Goal: Task Accomplishment & Management: Manage account settings

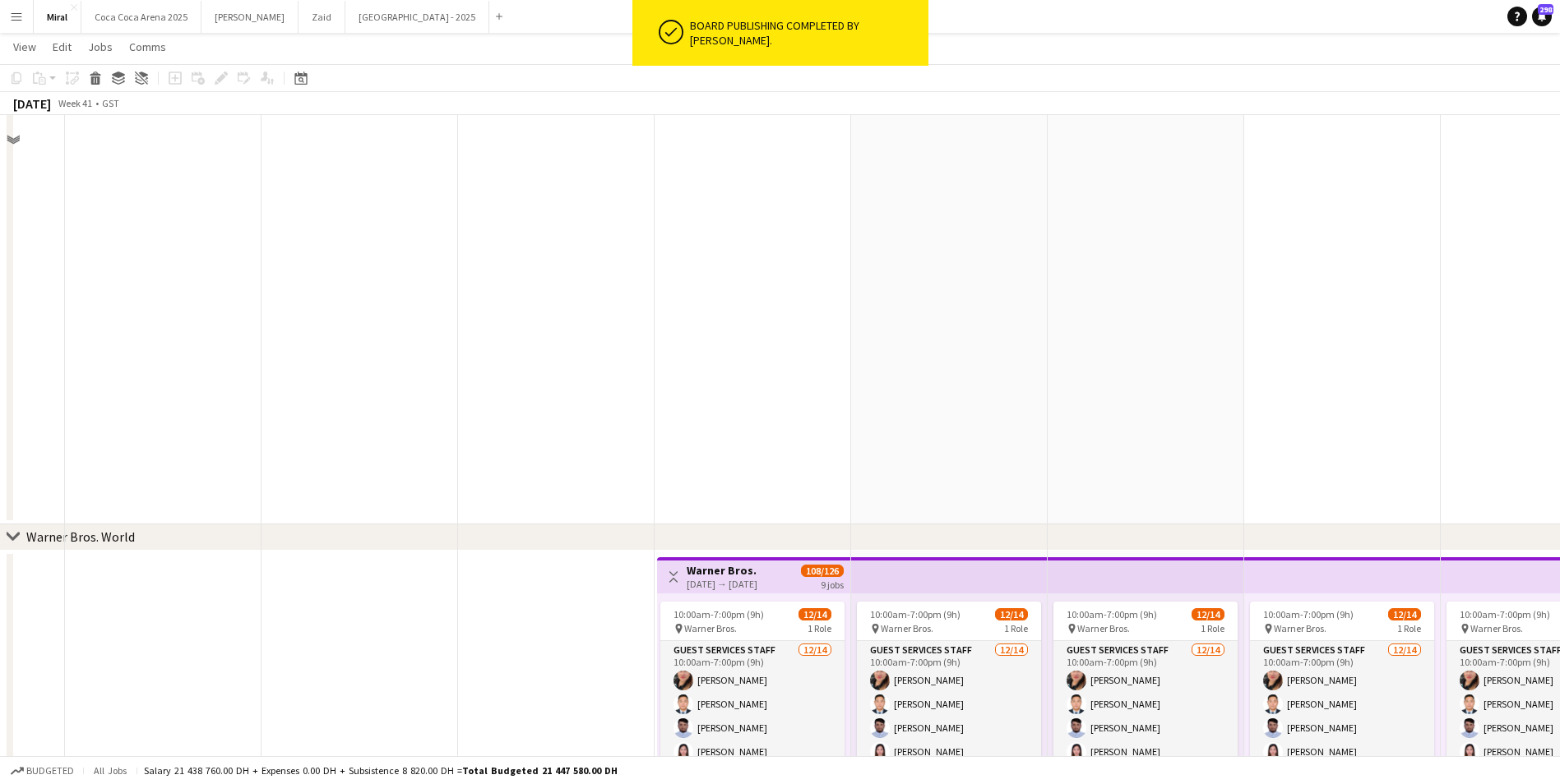
scroll to position [519, 0]
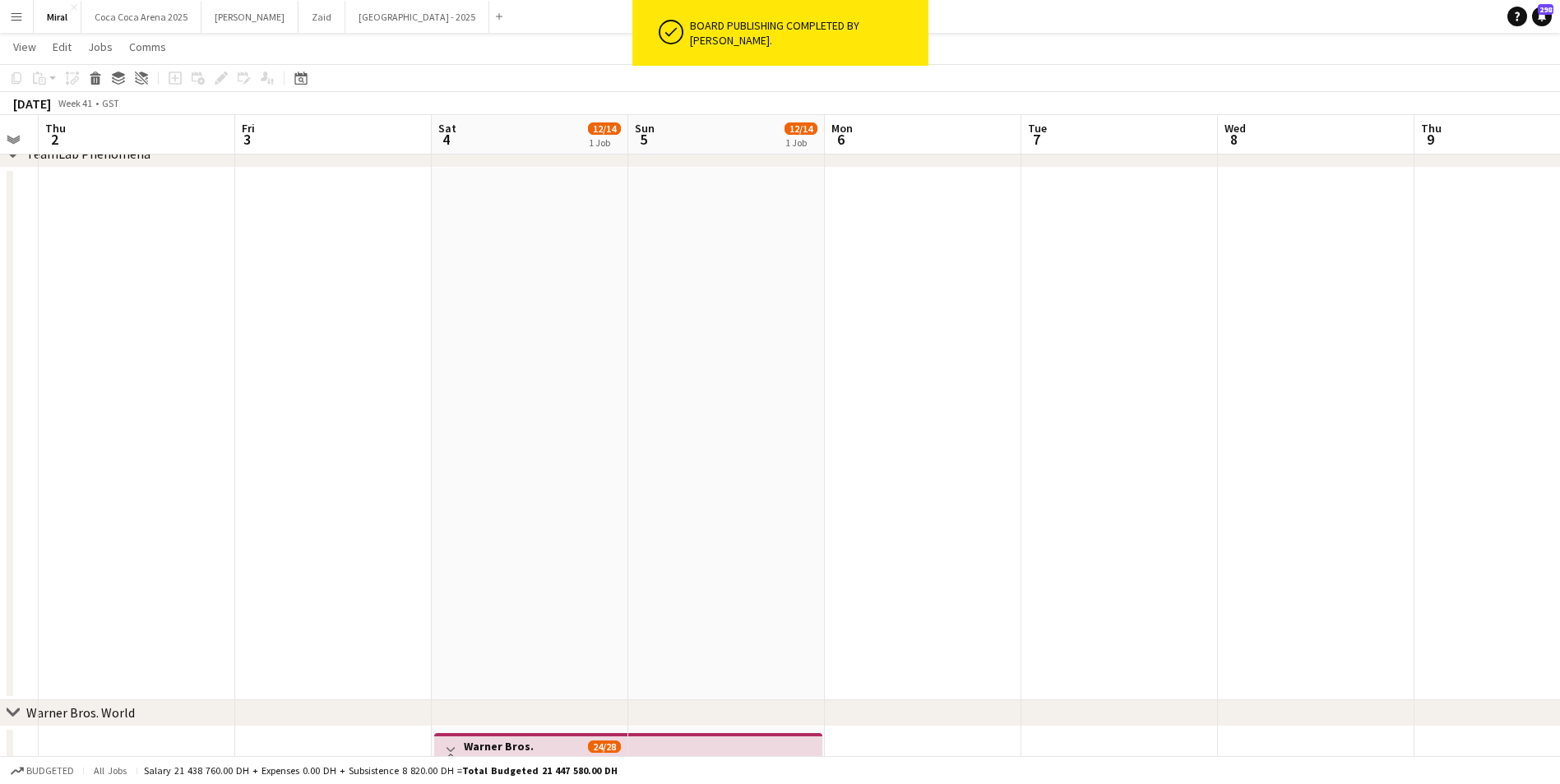
drag, startPoint x: 647, startPoint y: 542, endPoint x: 1465, endPoint y: 621, distance: 821.8
click at [1559, 613] on html "ok-circled Board publishing completed by [PERSON_NAME]. Menu Boards Boards Boar…" at bounding box center [780, 307] width 1560 height 1652
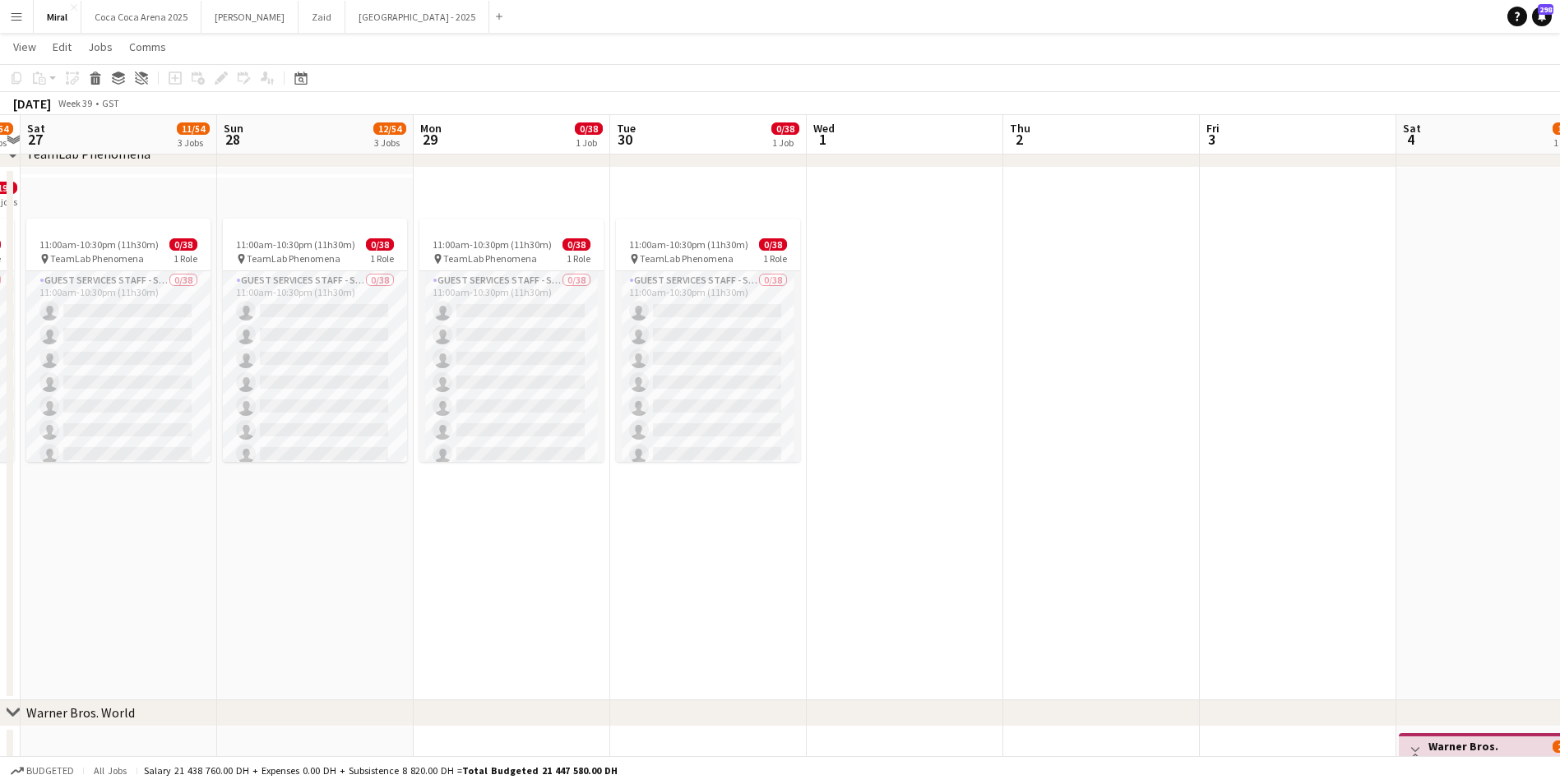
drag, startPoint x: 492, startPoint y: 573, endPoint x: 1449, endPoint y: 586, distance: 957.1
click at [1449, 586] on app-calendar-viewport "Thu 25 49/62 4 Jobs Fri 26 10/54 3 Jobs Sat 27 11/54 3 Jobs Sun 28 12/54 3 Jobs…" at bounding box center [780, 326] width 1560 height 1561
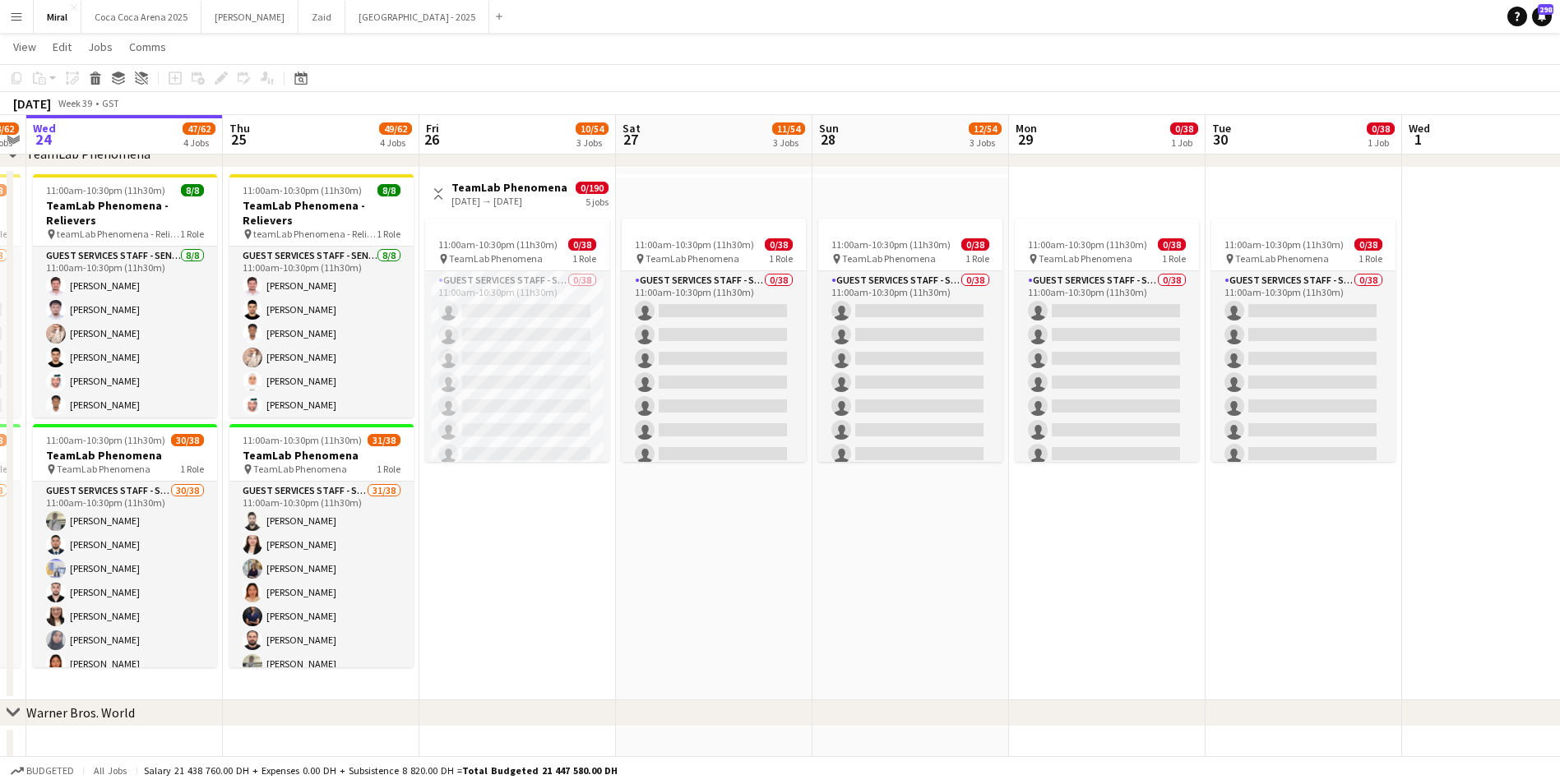
scroll to position [0, 354]
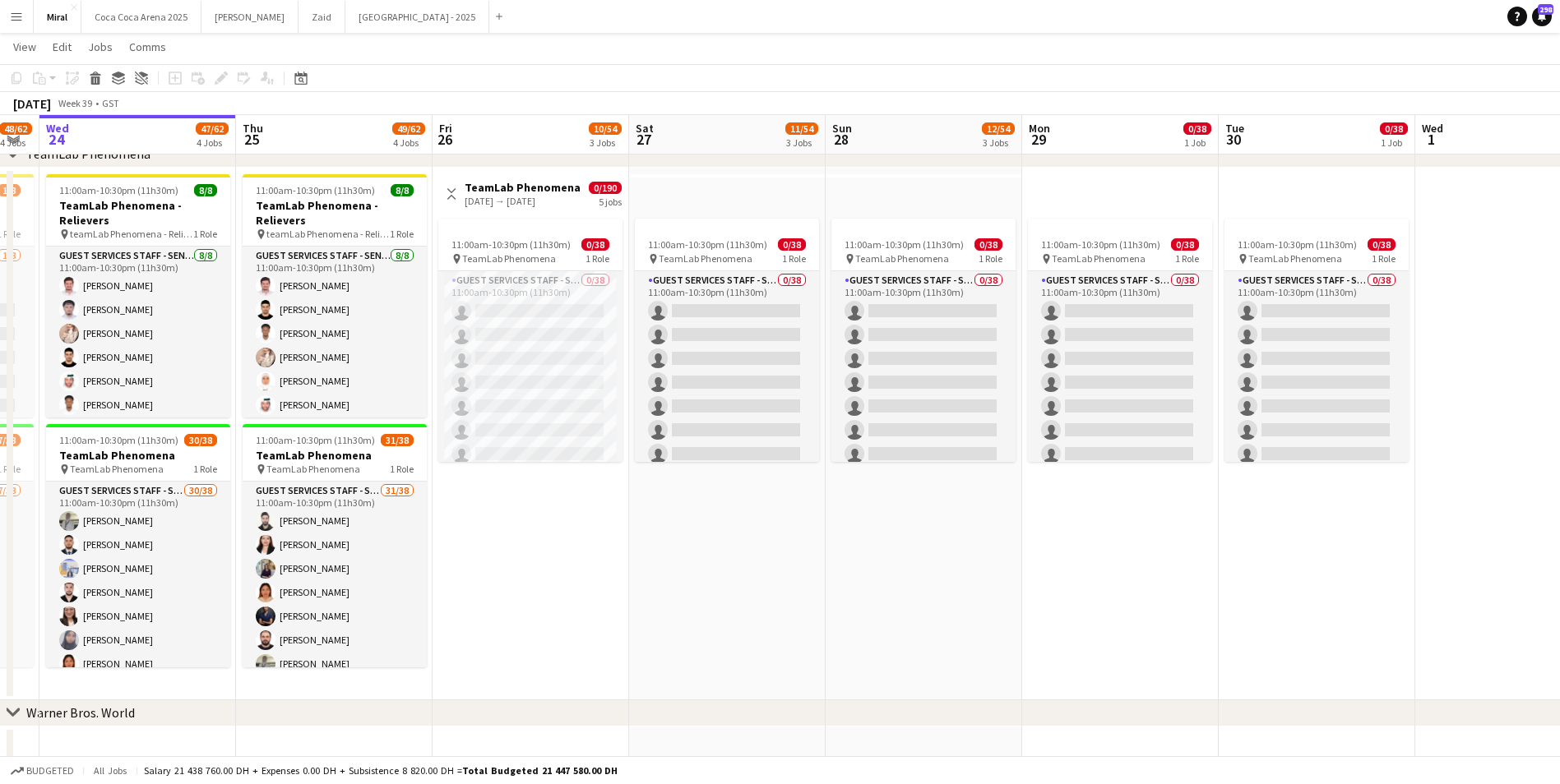
drag, startPoint x: 849, startPoint y: 594, endPoint x: 1458, endPoint y: 649, distance: 611.5
click at [1458, 649] on app-calendar-viewport "Mon 22 48/62 4 Jobs Tue 23 48/62 4 Jobs Wed 24 47/62 4 Jobs Thu 25 49/62 4 Jobs…" at bounding box center [780, 326] width 1560 height 1561
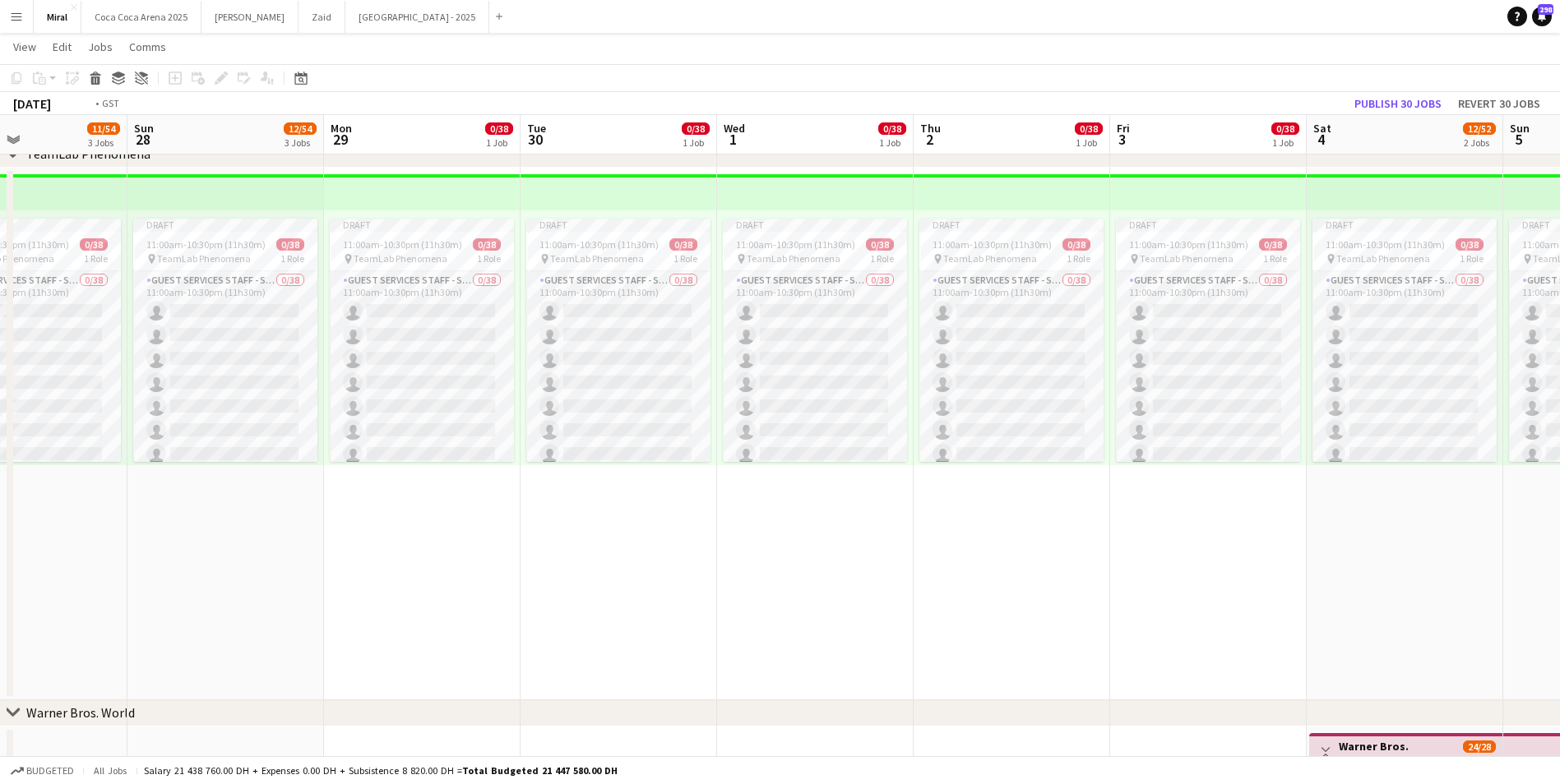
scroll to position [0, 487]
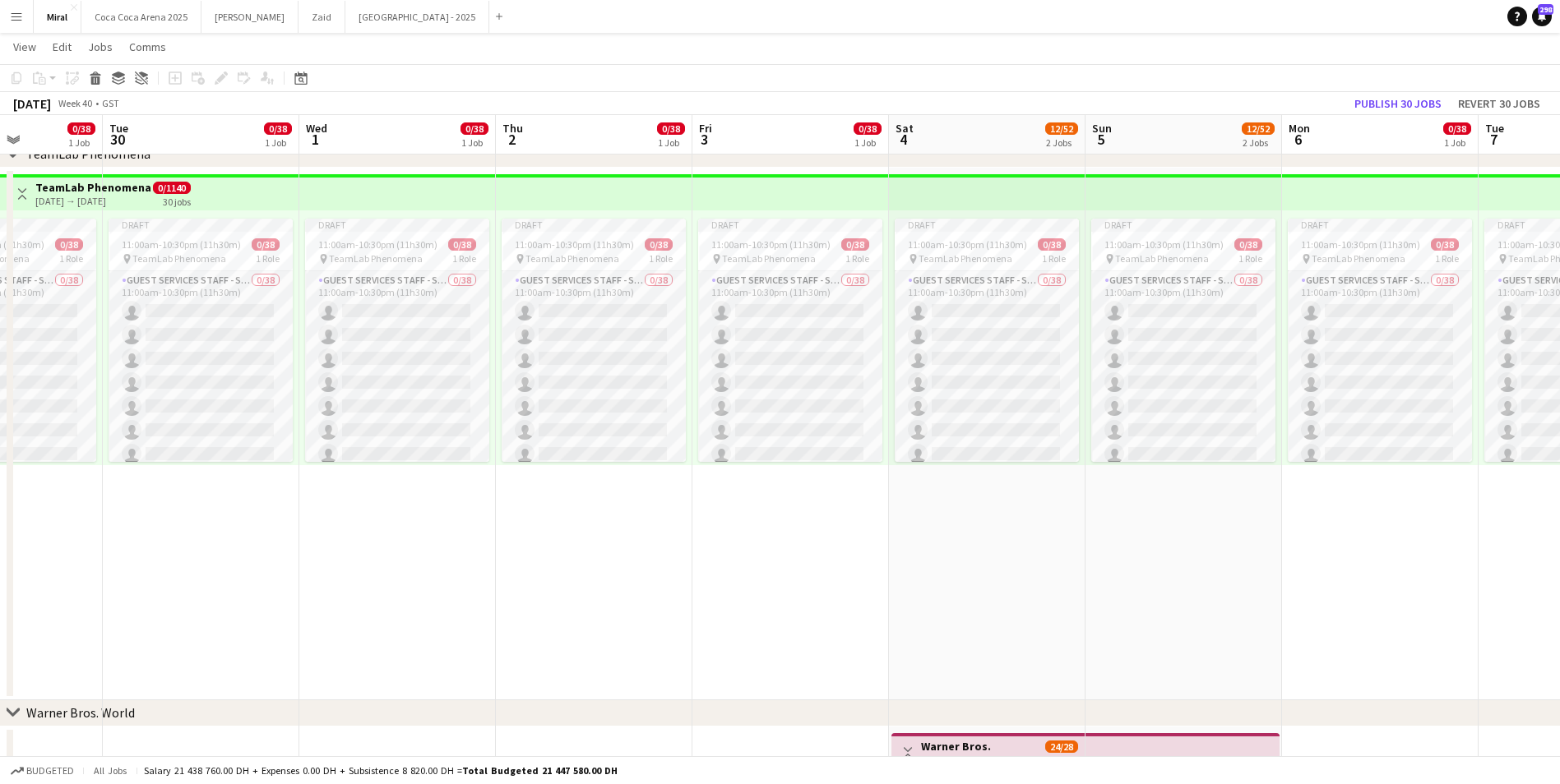
drag, startPoint x: 1154, startPoint y: 614, endPoint x: -289, endPoint y: 624, distance: 1443.0
click at [0, 624] on html "Menu Boards Boards Boards All jobs Status Workforce Workforce My Workforce Recr…" at bounding box center [780, 307] width 1560 height 1652
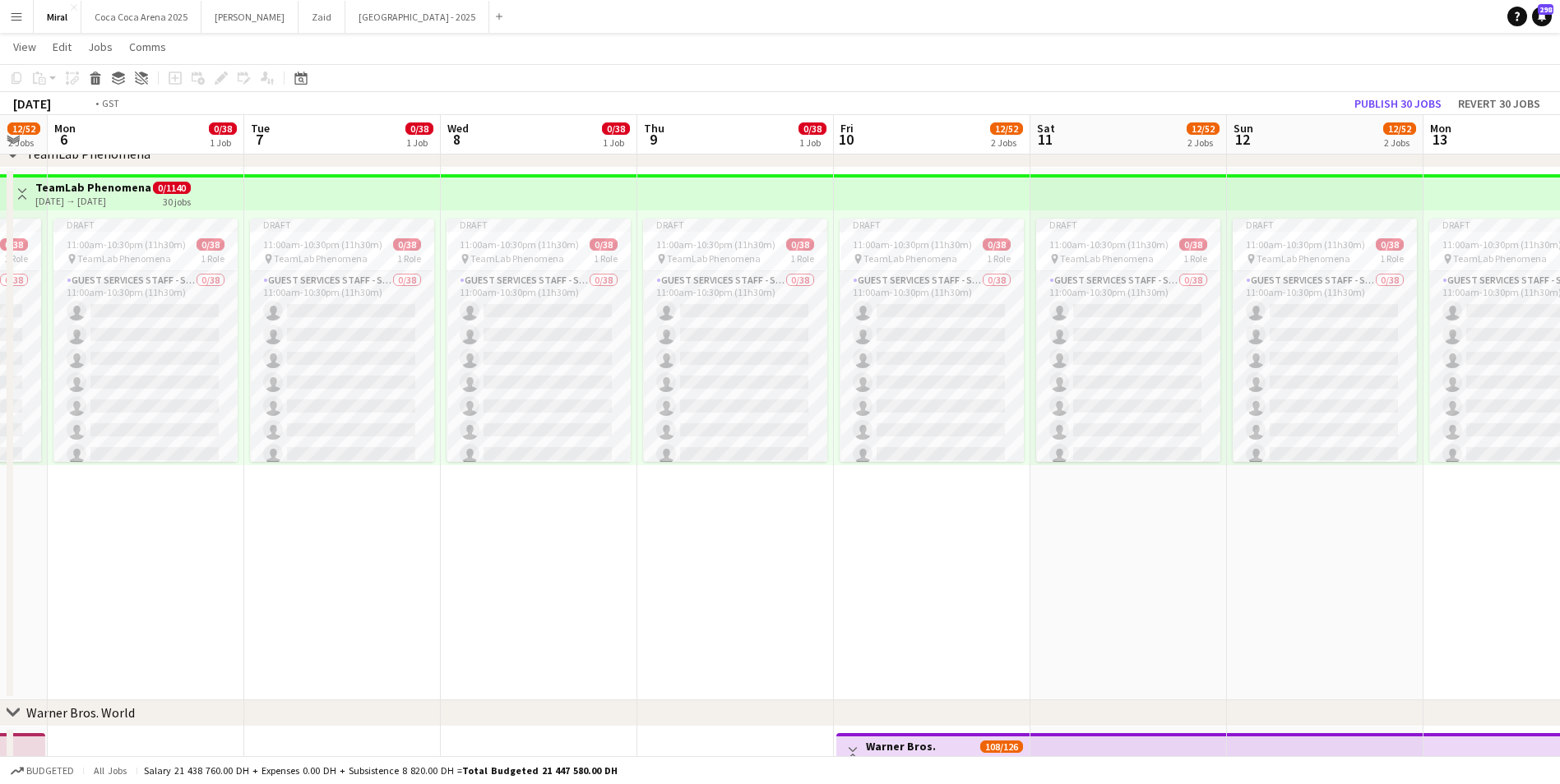
scroll to position [0, 425]
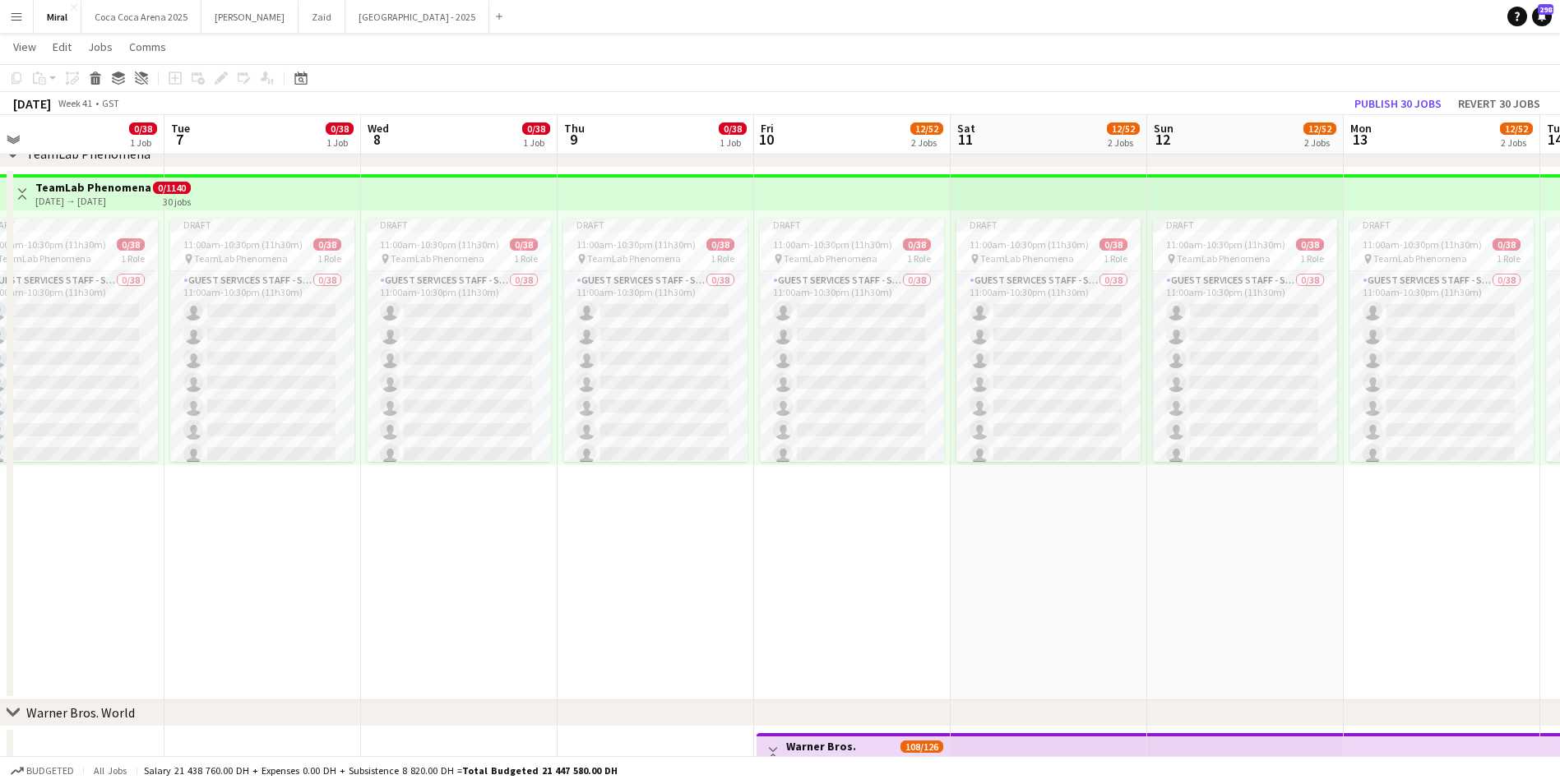
drag, startPoint x: 1343, startPoint y: 590, endPoint x: -217, endPoint y: 566, distance: 1560.2
click at [0, 566] on html "Menu Boards Boards Boards All jobs Status Workforce Workforce My Workforce Recr…" at bounding box center [780, 307] width 1560 height 1652
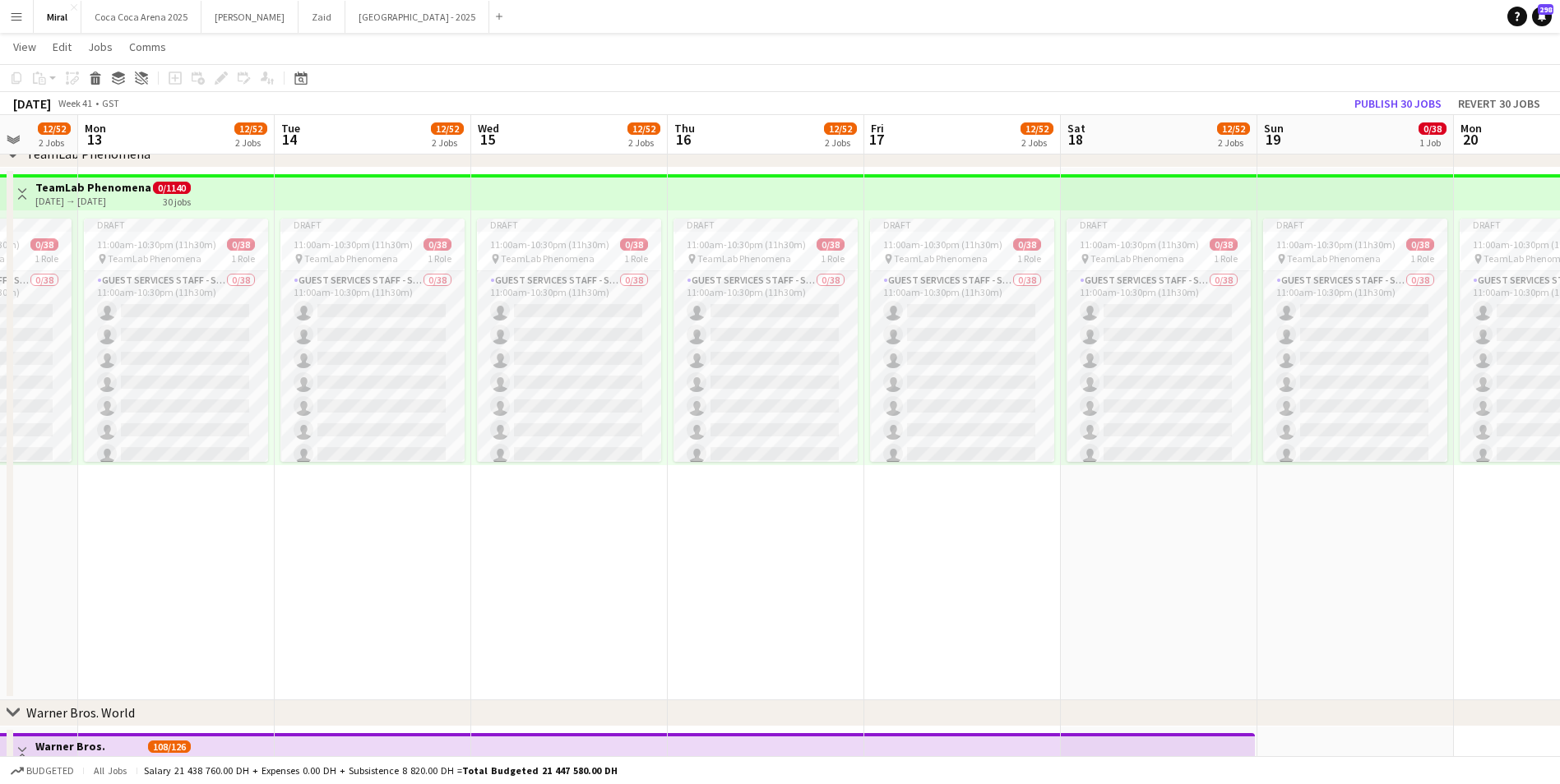
drag, startPoint x: 948, startPoint y: 590, endPoint x: 143, endPoint y: 581, distance: 805.1
click at [143, 581] on app-calendar-viewport "Fri 10 12/52 2 Jobs Sat 11 12/52 2 Jobs Sun 12 12/52 2 Jobs Mon 13 12/52 2 Jobs…" at bounding box center [780, 326] width 1560 height 1561
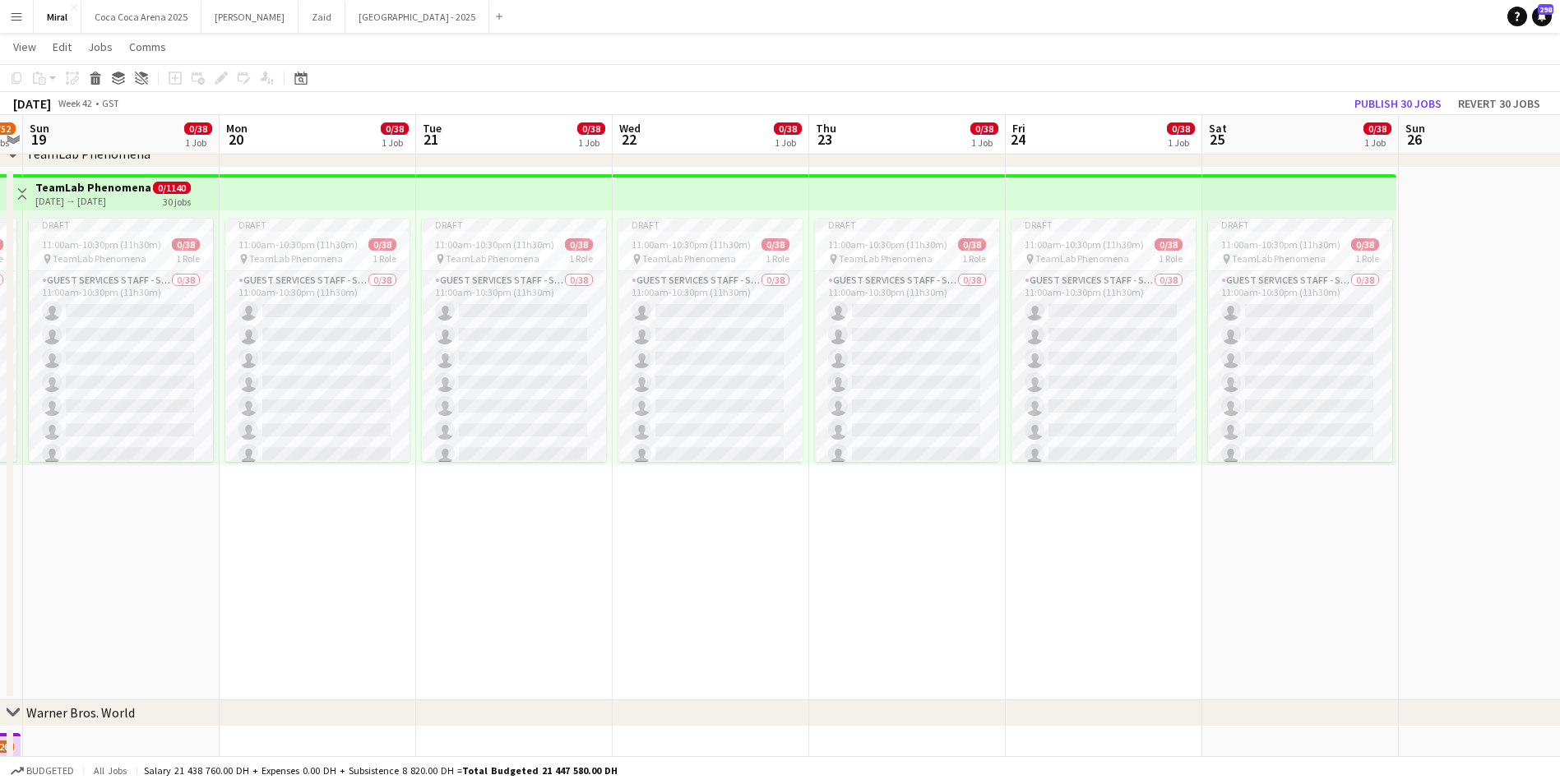
scroll to position [0, 582]
drag, startPoint x: 1183, startPoint y: 595, endPoint x: 103, endPoint y: 567, distance: 1080.4
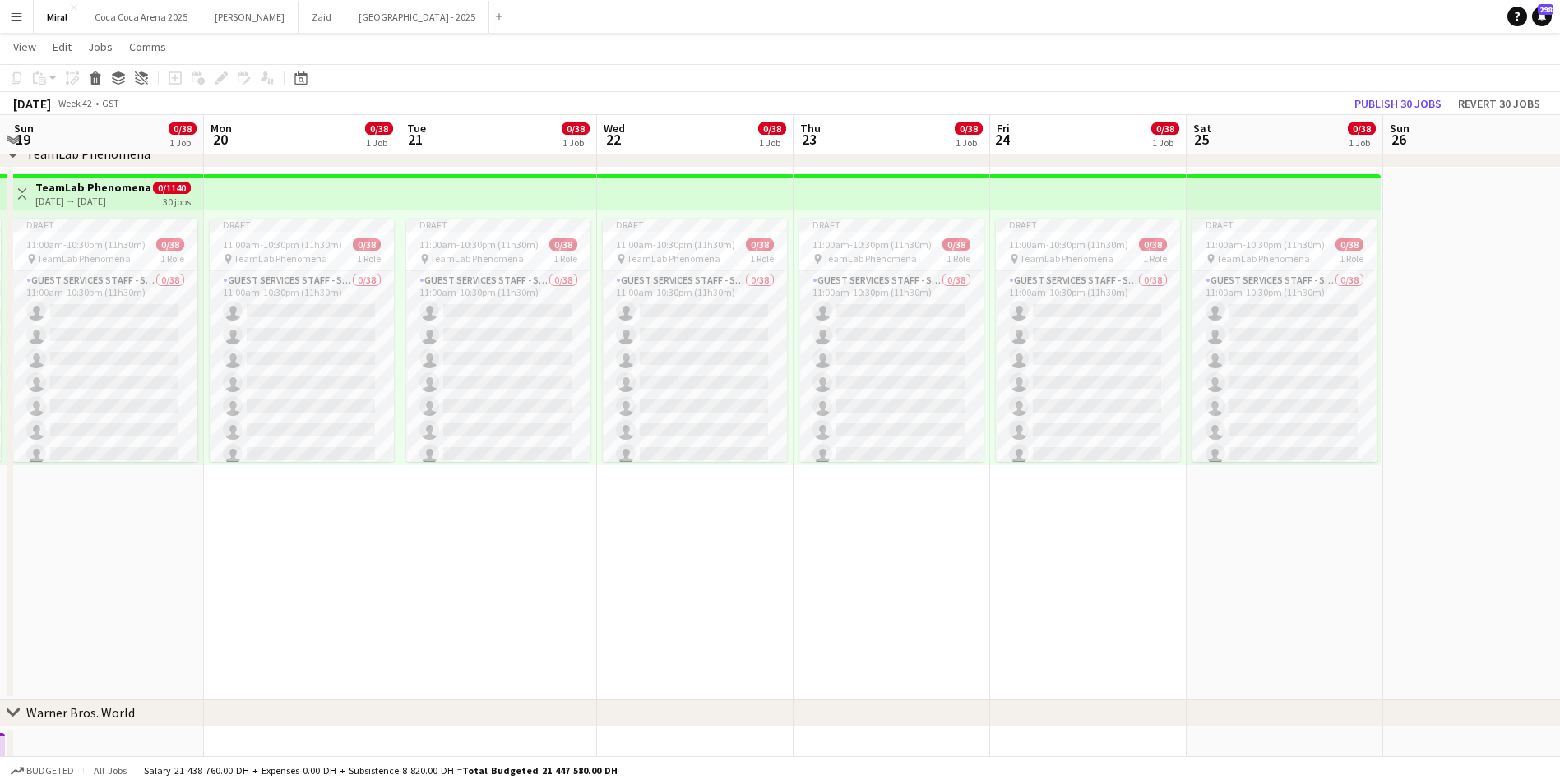
click at [103, 567] on app-calendar-viewport "Thu 16 12/52 2 Jobs Fri 17 12/52 2 Jobs Sat 18 12/52 2 Jobs Sun 19 0/38 1 Job M…" at bounding box center [780, 326] width 1560 height 1561
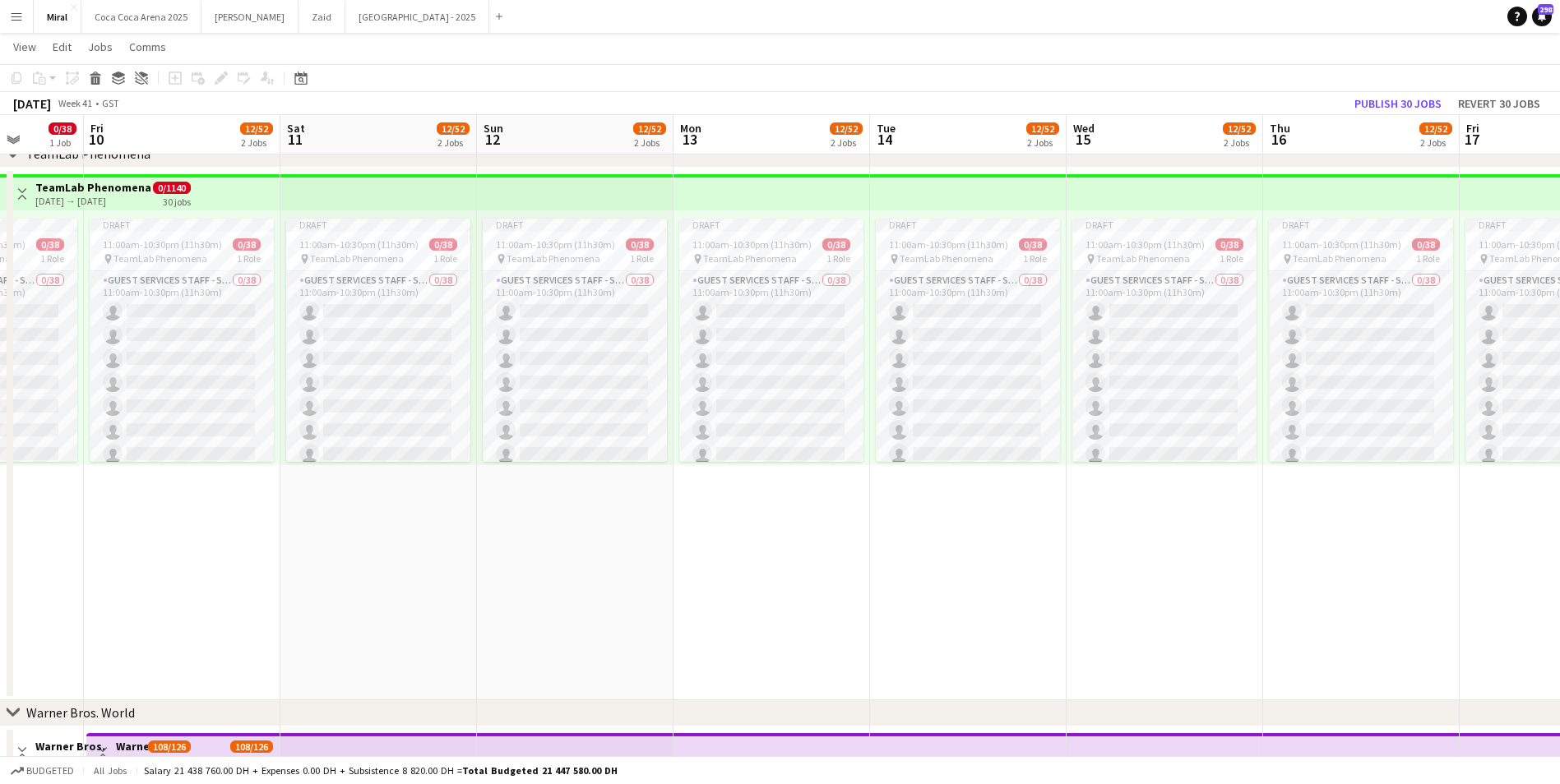
drag, startPoint x: 94, startPoint y: 567, endPoint x: 1575, endPoint y: 590, distance: 1481.2
click at [1559, 590] on html "Menu Boards Boards Boards All jobs Status Workforce Workforce My Workforce Recr…" at bounding box center [780, 307] width 1560 height 1652
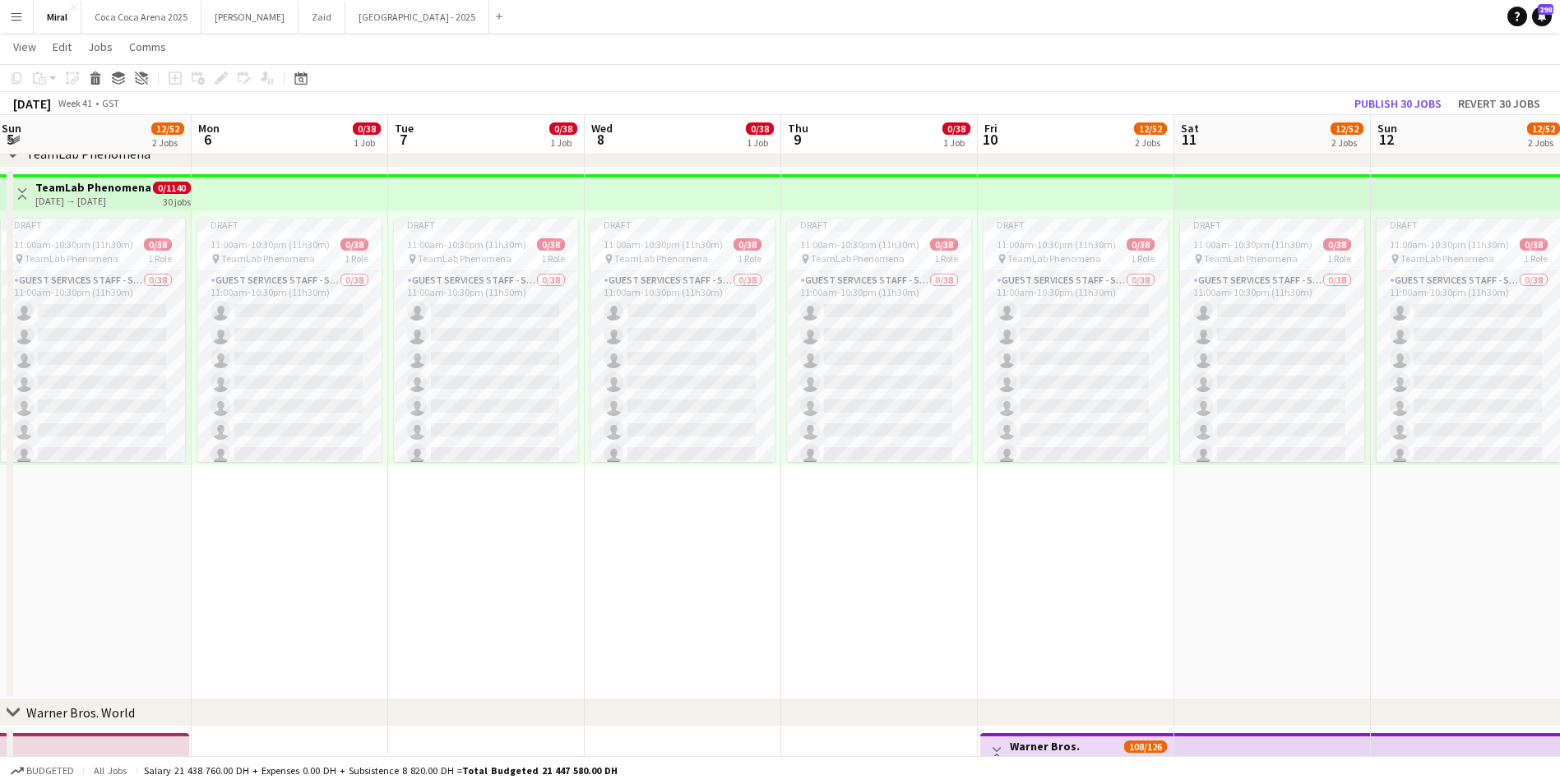
drag, startPoint x: 473, startPoint y: 572, endPoint x: 1112, endPoint y: 576, distance: 639.0
click at [1543, 546] on app-calendar-viewport "Sat 4 12/52 2 Jobs Sun 5 12/52 2 Jobs Mon 6 0/38 1 Job Tue 7 0/38 1 Job Wed 8 0…" at bounding box center [780, 326] width 1560 height 1561
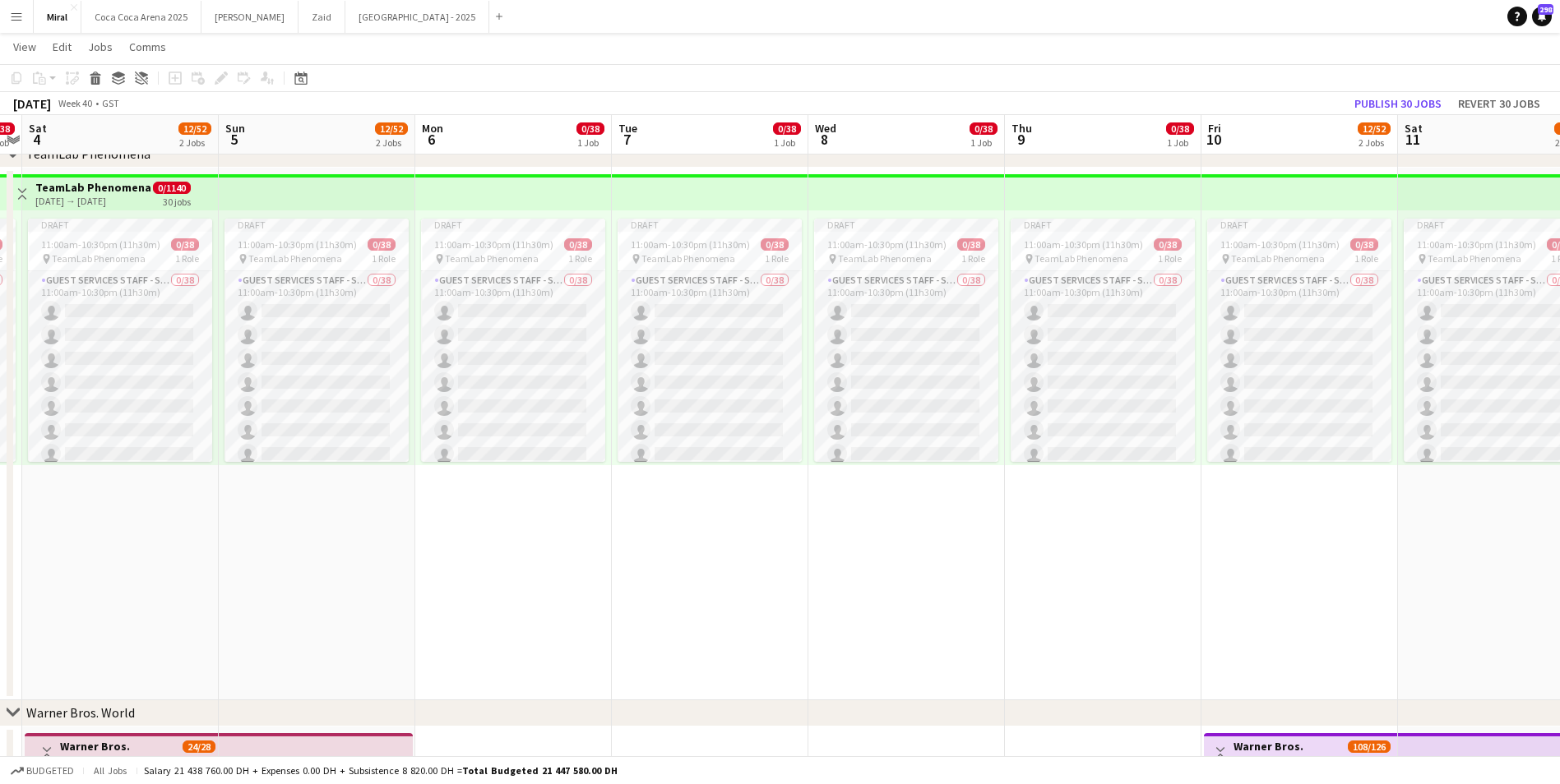
drag, startPoint x: 395, startPoint y: 575, endPoint x: 1462, endPoint y: 538, distance: 1067.6
click at [1493, 532] on app-calendar-viewport "Thu 2 0/38 1 Job Fri 3 0/38 1 Job Sat 4 12/52 2 Jobs Sun 5 12/52 2 Jobs Mon 6 0…" at bounding box center [780, 326] width 1560 height 1561
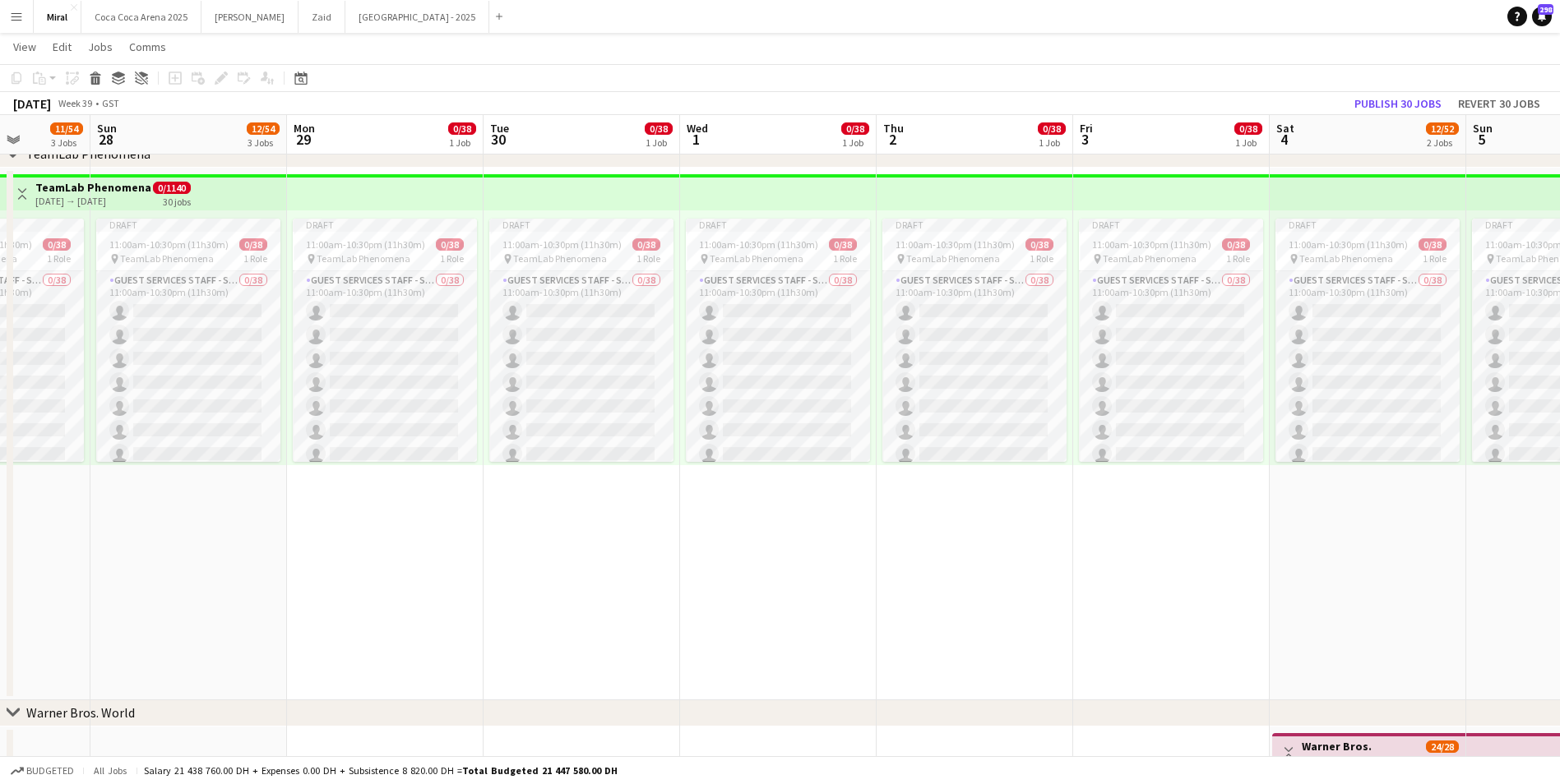
drag, startPoint x: 1301, startPoint y: 543, endPoint x: 1270, endPoint y: 537, distance: 31.6
click at [1426, 534] on app-calendar-viewport "Thu 25 49/62 4 Jobs Fri 26 10/54 3 Jobs Sat 27 11/54 3 Jobs Sun 28 12/54 3 Jobs…" at bounding box center [780, 326] width 1560 height 1561
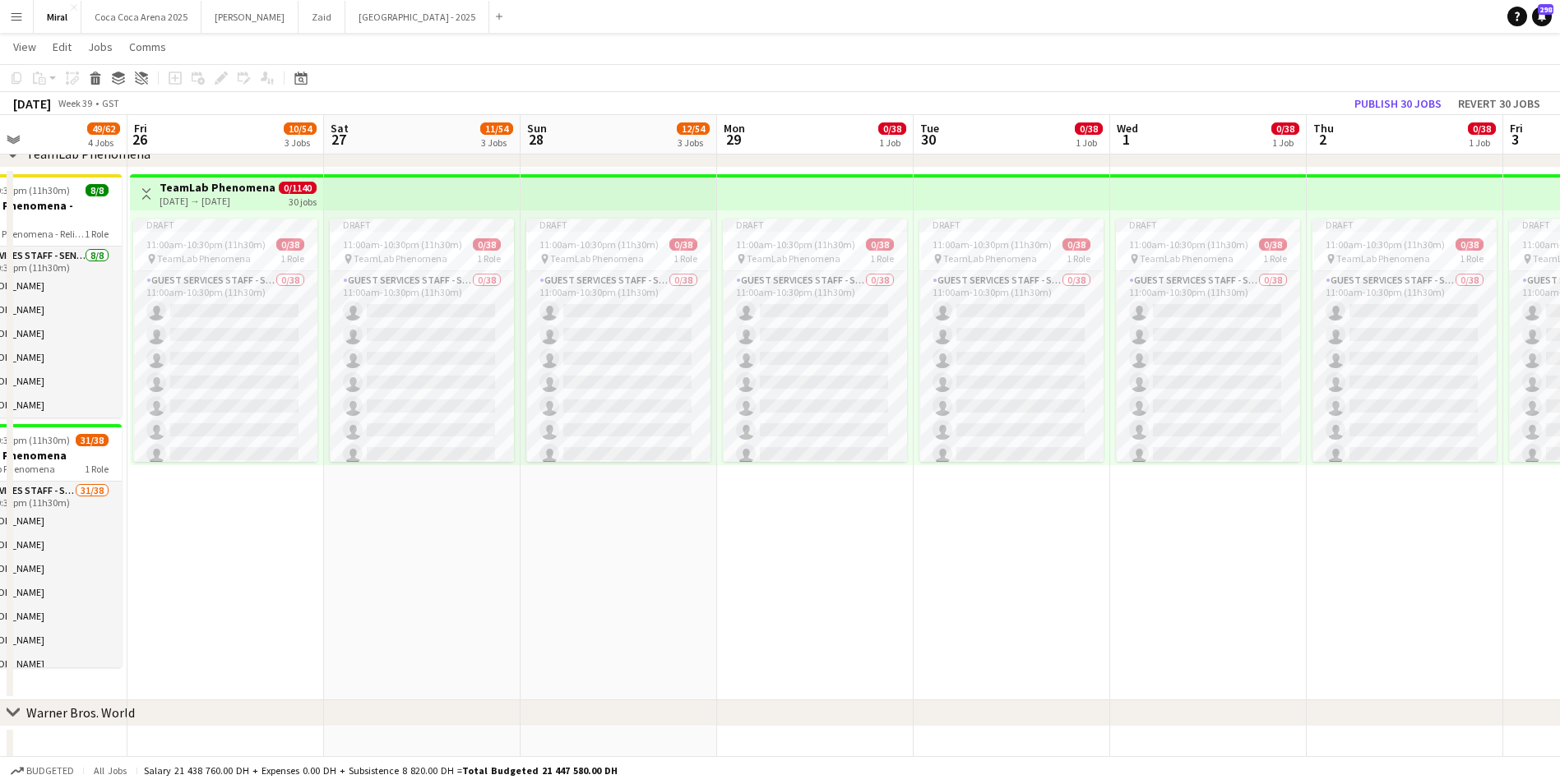
scroll to position [0, 0]
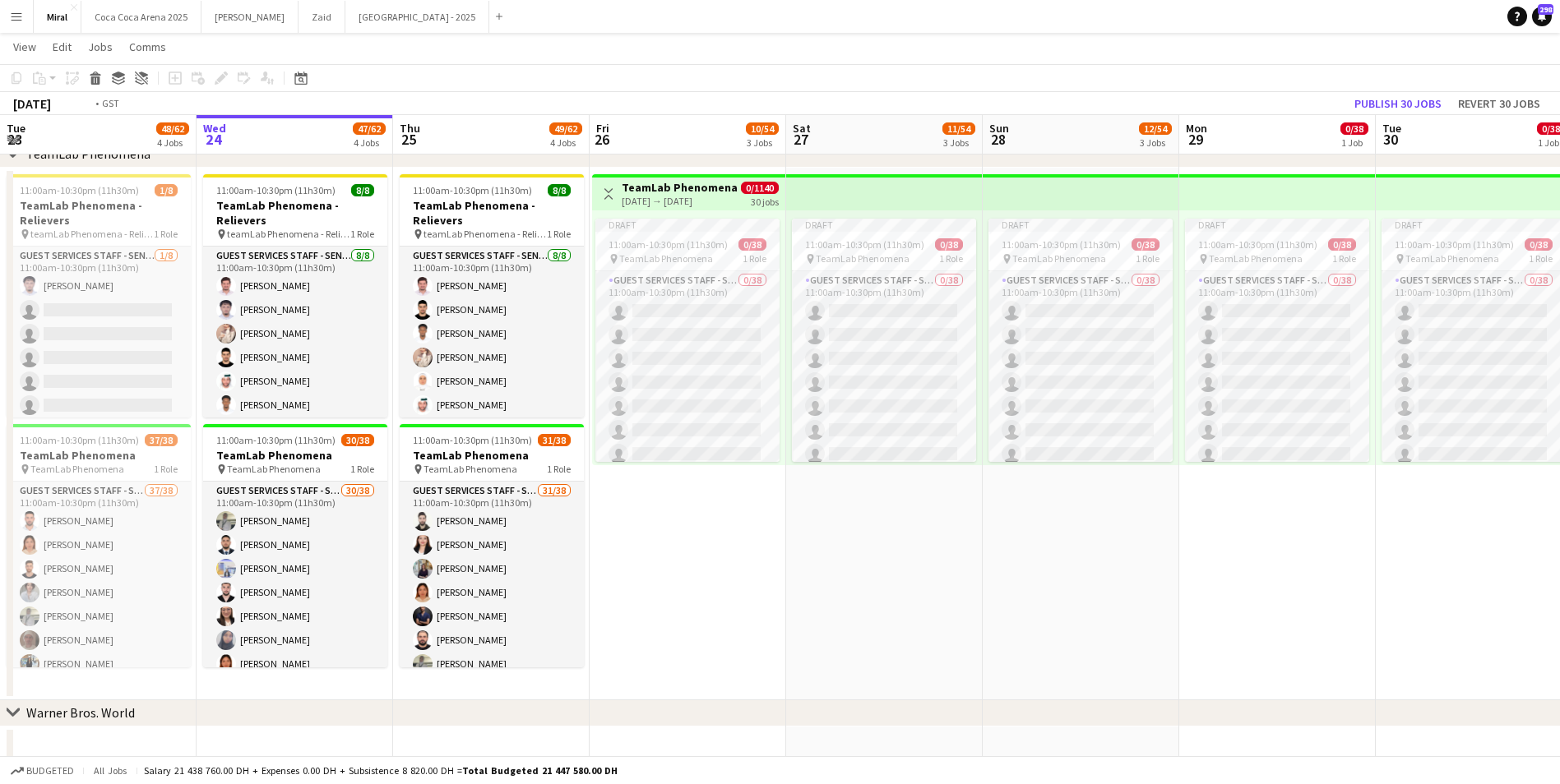
drag, startPoint x: 179, startPoint y: 562, endPoint x: 1377, endPoint y: 552, distance: 1198.0
click at [1377, 552] on app-calendar-viewport "Tue 23 48/62 4 Jobs Wed 24 47/62 4 Jobs Thu 25 49/62 4 Jobs Fri 26 10/54 3 Jobs…" at bounding box center [780, 326] width 1560 height 1561
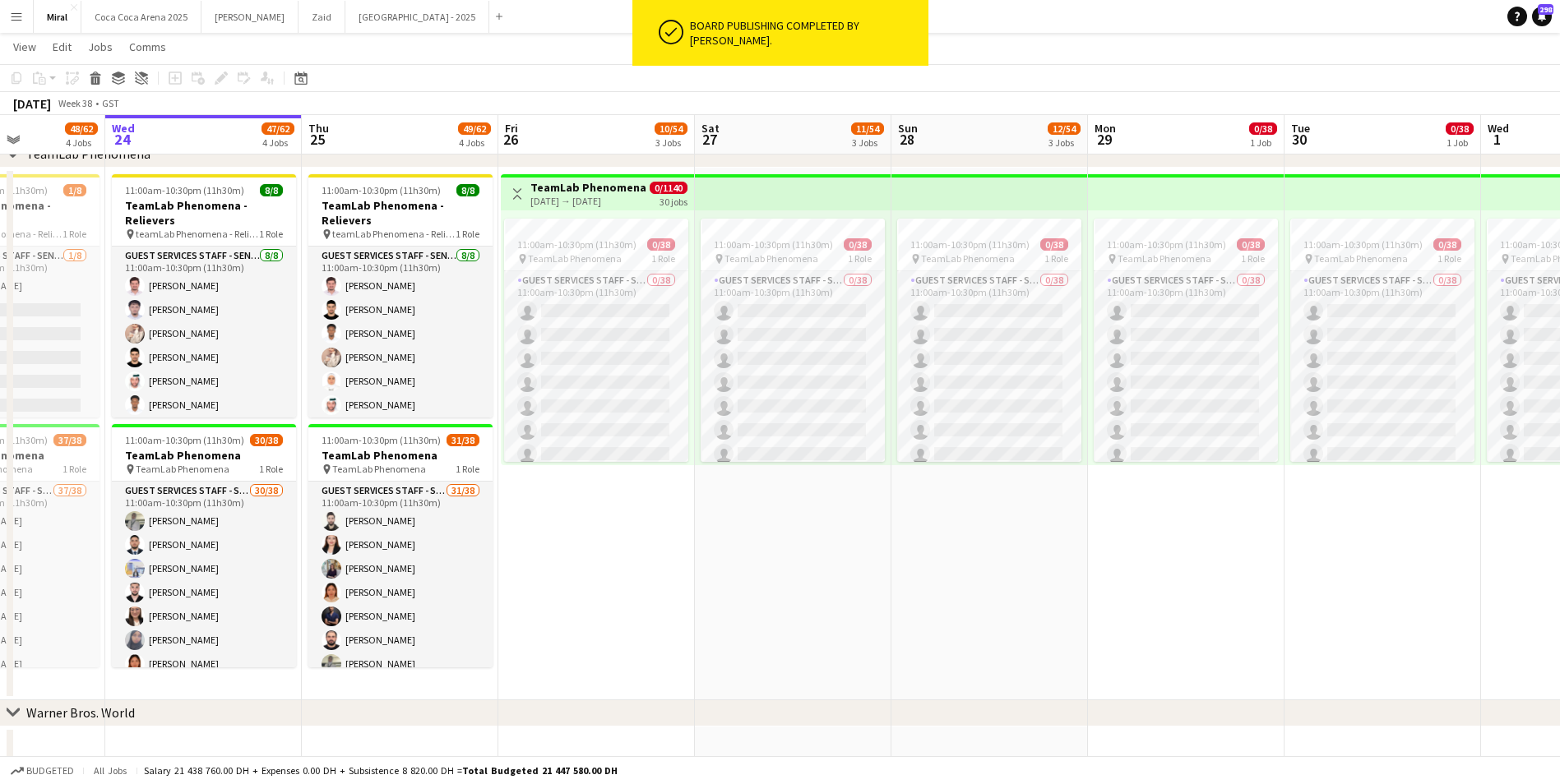
scroll to position [0, 544]
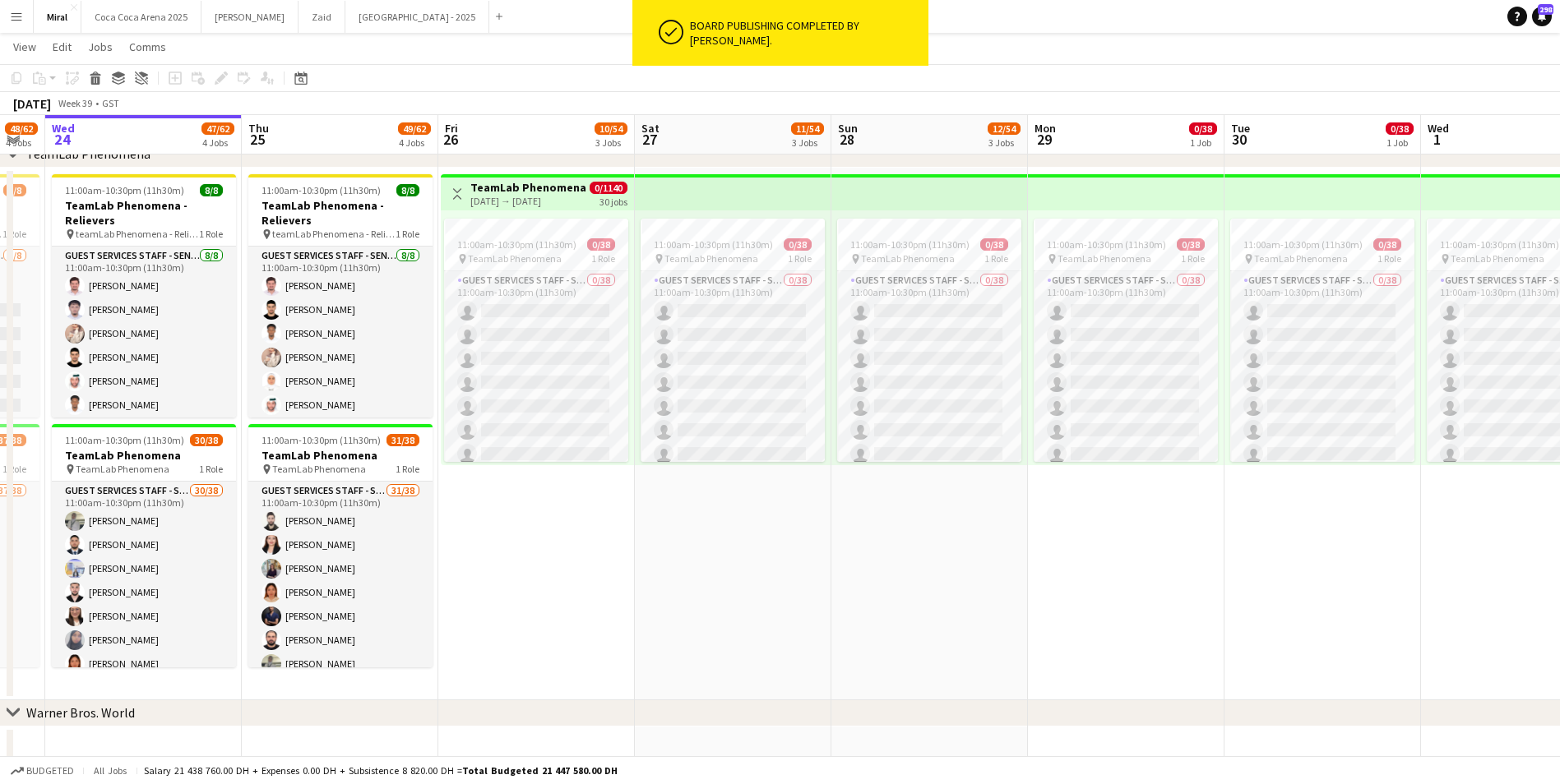
drag, startPoint x: 1454, startPoint y: 562, endPoint x: 563, endPoint y: 575, distance: 891.1
click at [563, 575] on app-calendar-viewport "Sun 21 60/74 5 Jobs Mon 22 48/62 4 Jobs Tue 23 48/62 4 Jobs Wed 24 47/62 4 Jobs…" at bounding box center [780, 326] width 1560 height 1561
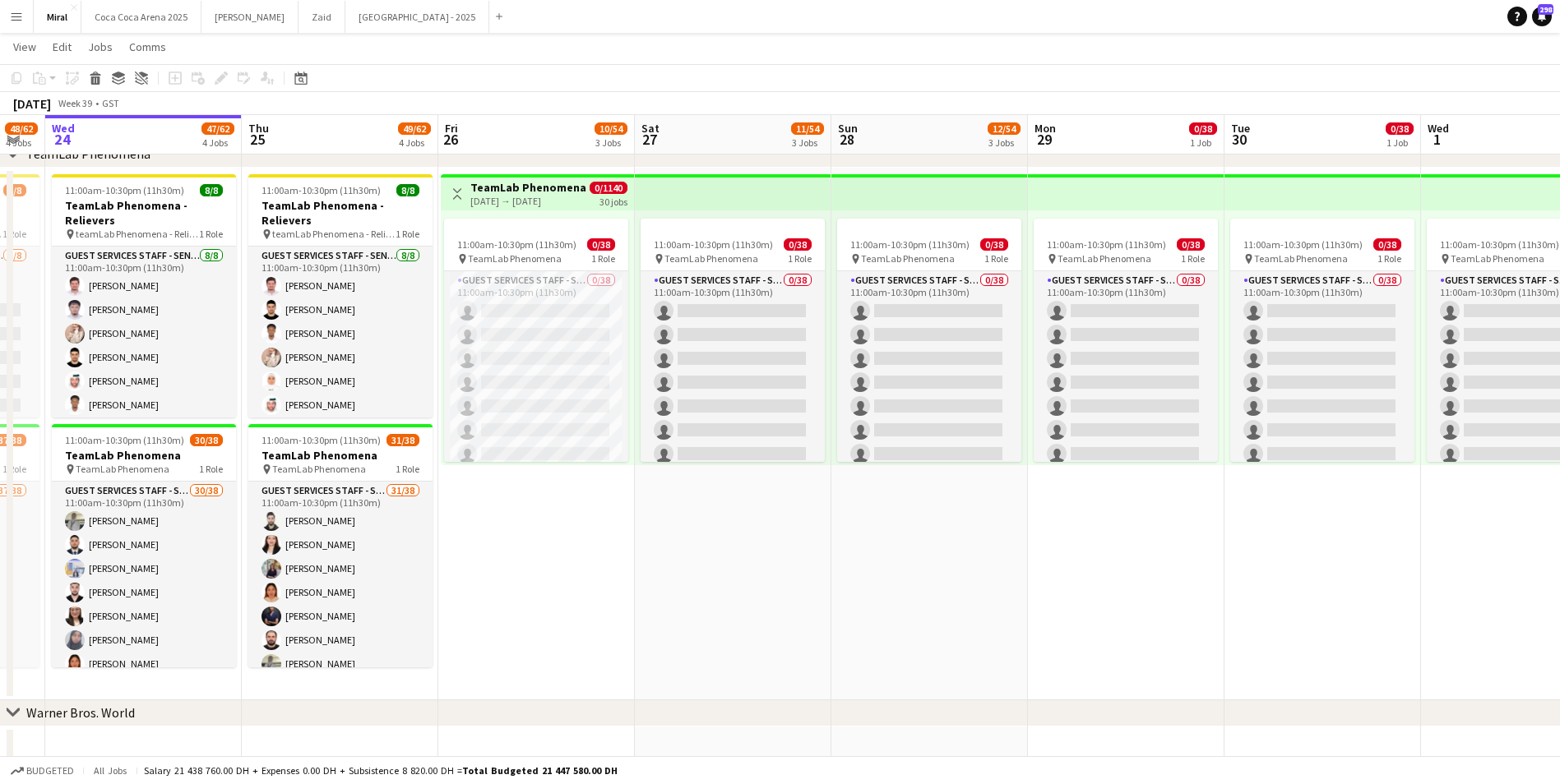
click at [565, 189] on h3 "TeamLab Phenomena" at bounding box center [528, 187] width 116 height 15
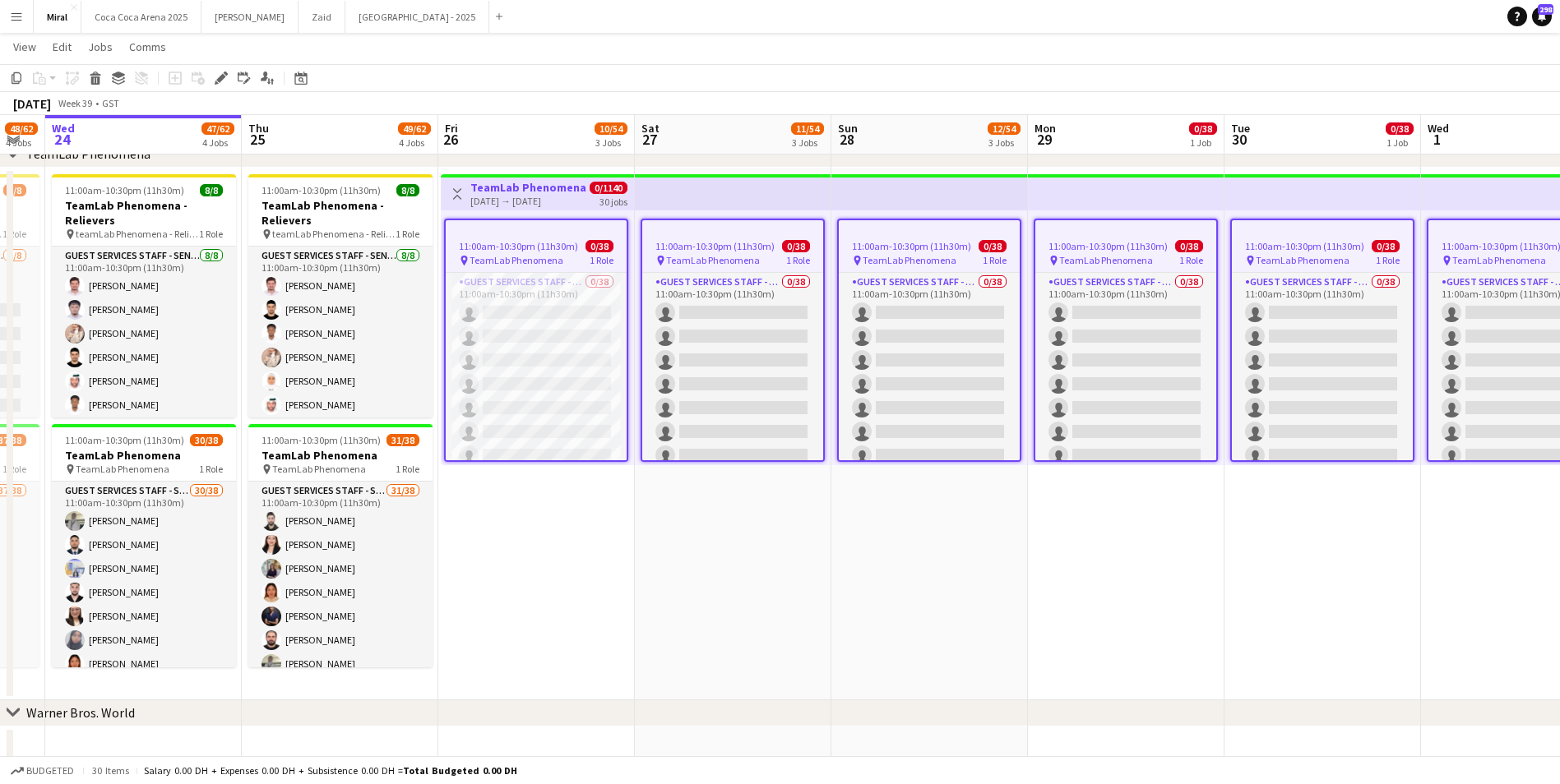
click at [213, 74] on div "Edit" at bounding box center [221, 78] width 20 height 20
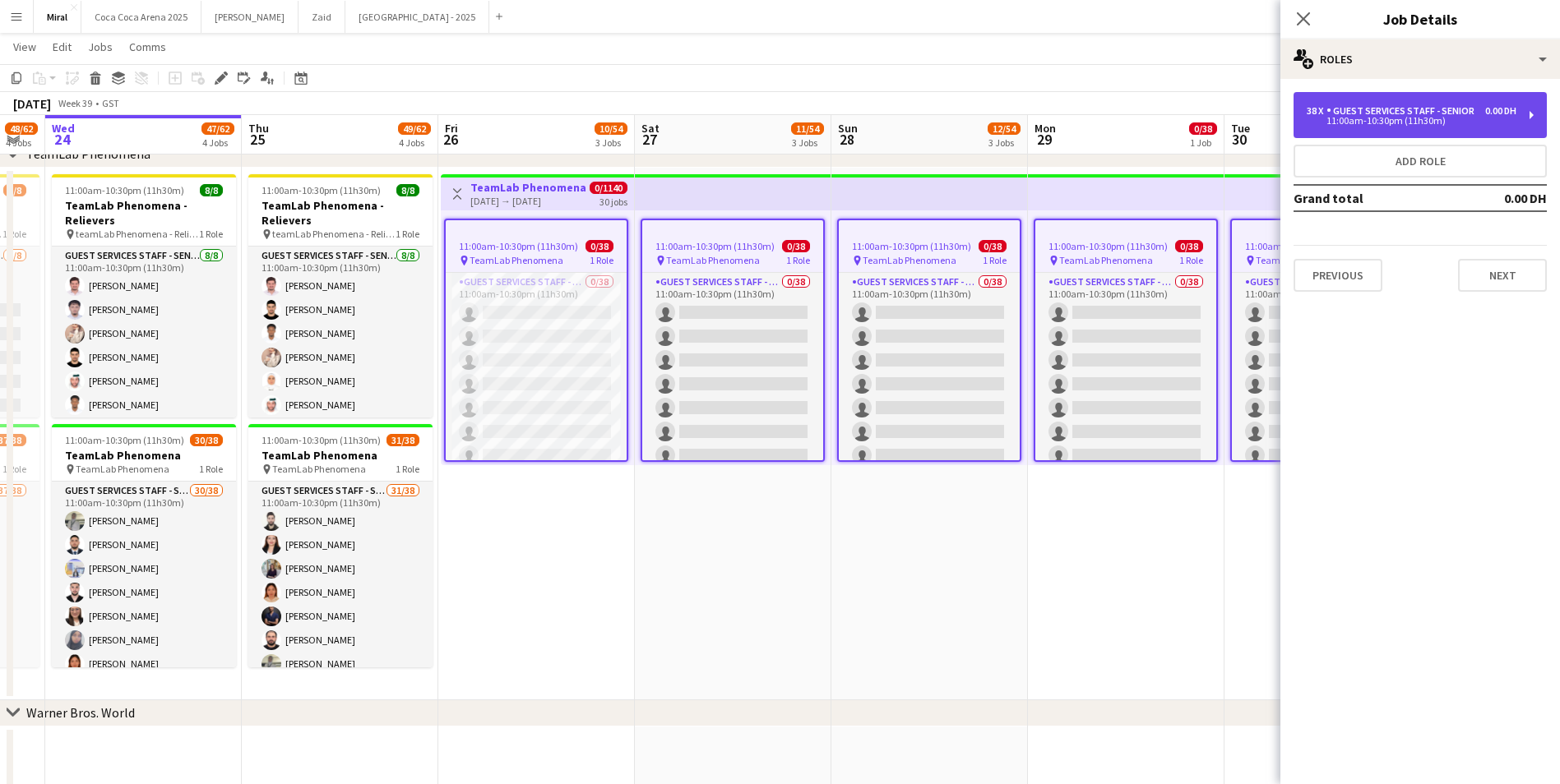
click at [1382, 118] on div "11:00am-10:30pm (11h30m)" at bounding box center [1411, 121] width 210 height 8
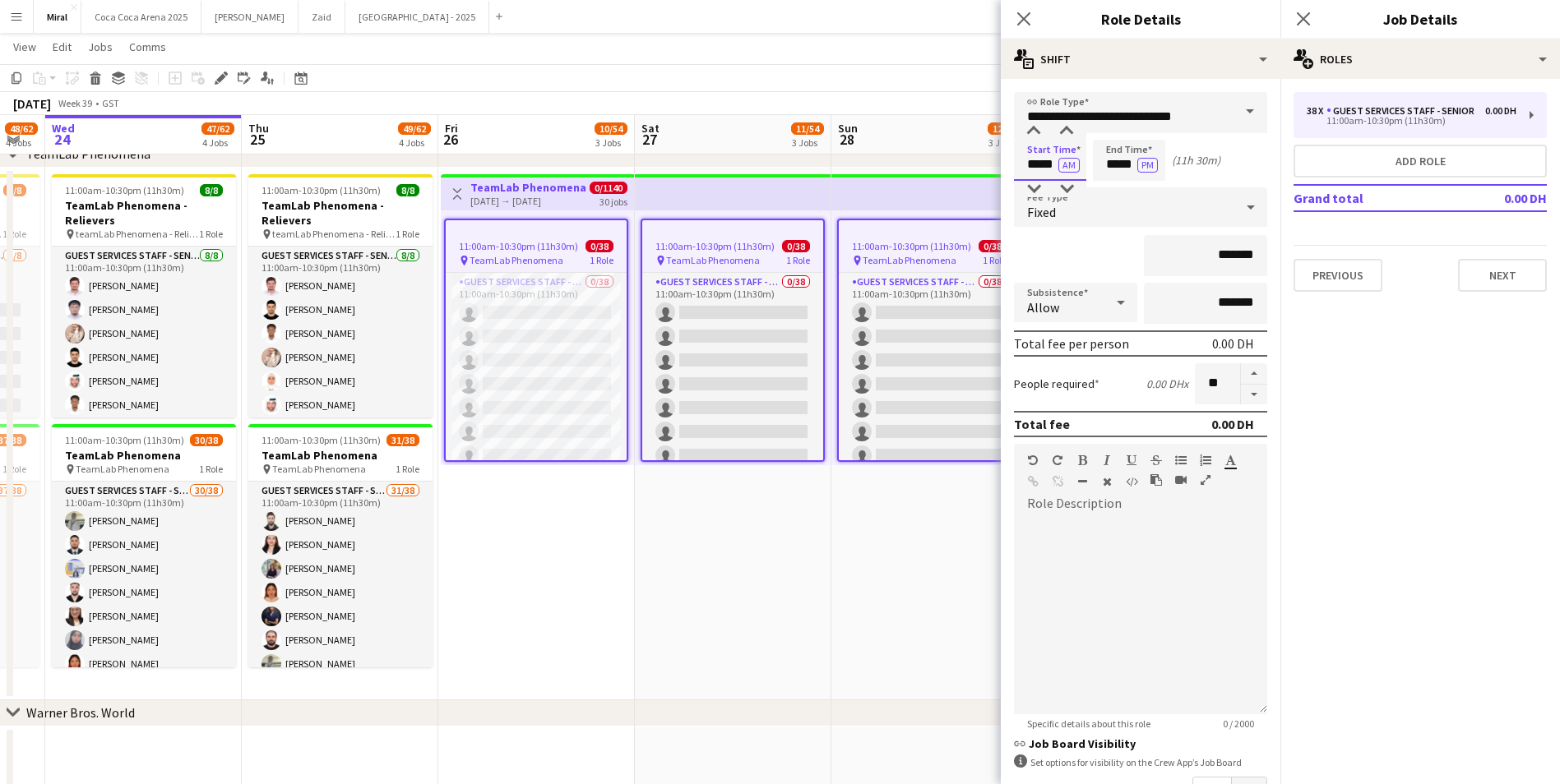
click at [1025, 163] on input "*****" at bounding box center [1050, 160] width 72 height 41
type input "*****"
click at [1103, 169] on input "*****" at bounding box center [1129, 160] width 72 height 41
type input "*****"
click at [1185, 250] on input "*******" at bounding box center [1205, 255] width 123 height 41
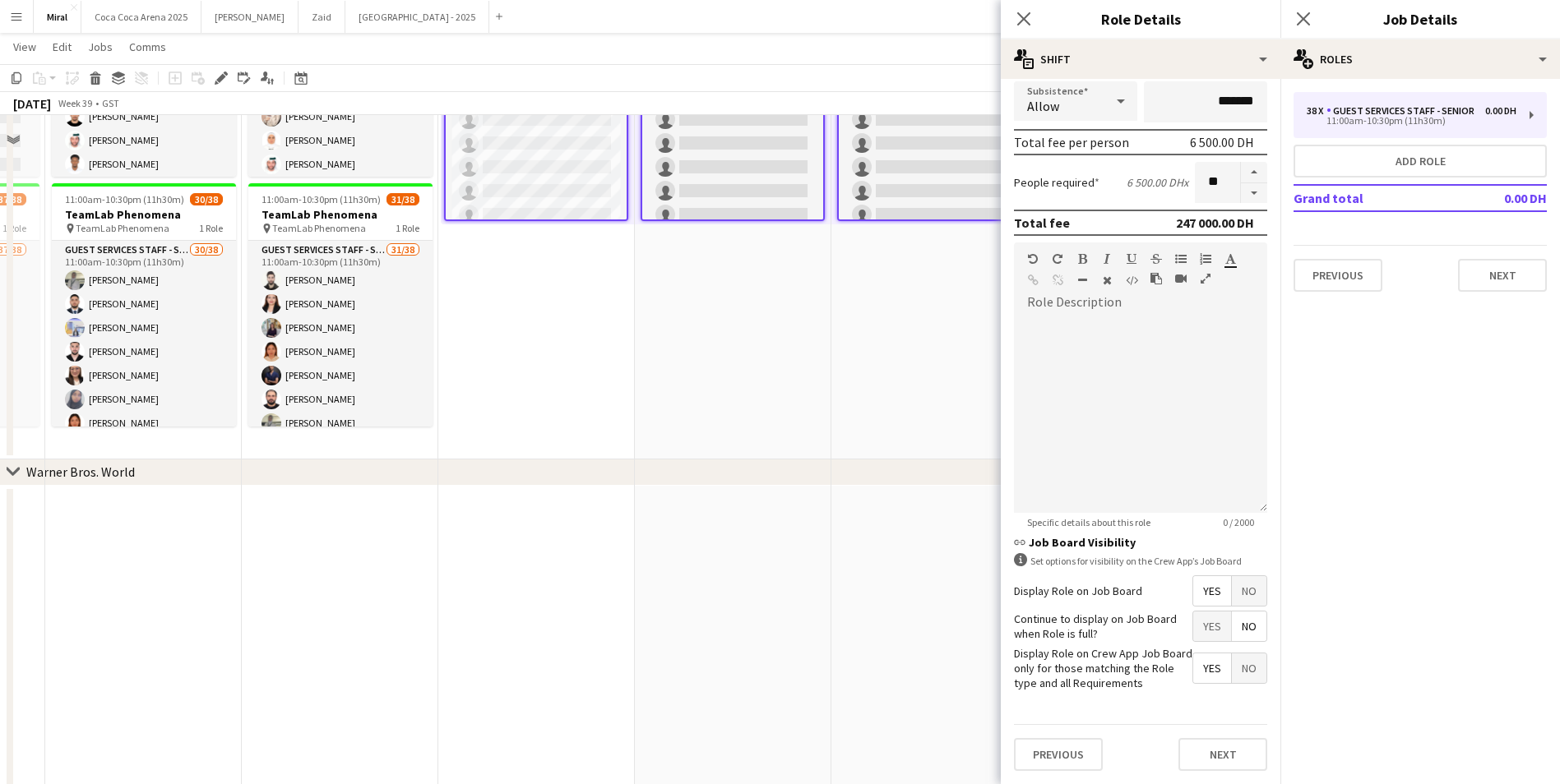
scroll to position [765, 0]
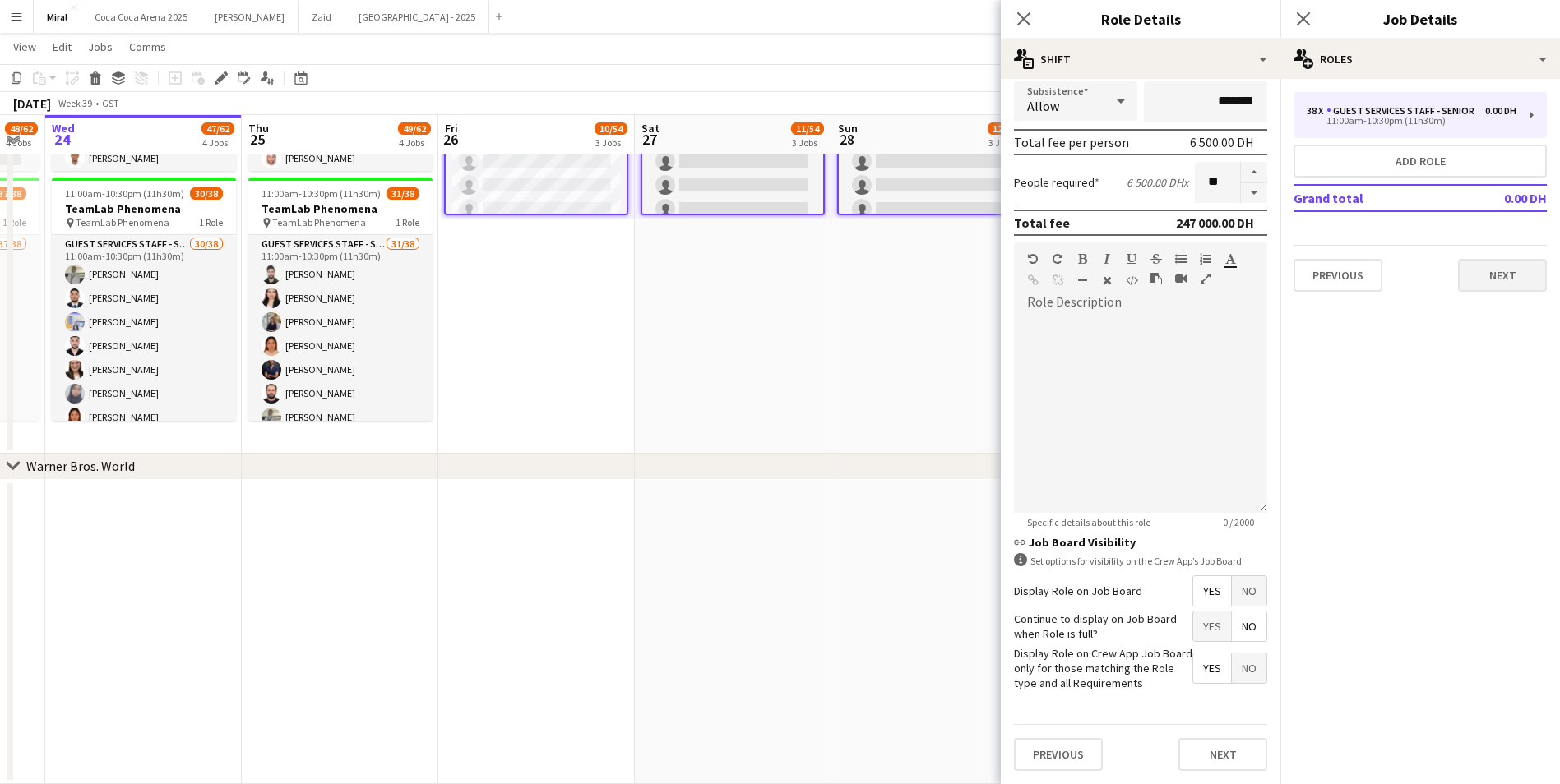
type input "**********"
click at [1513, 272] on button "Next" at bounding box center [1501, 275] width 88 height 33
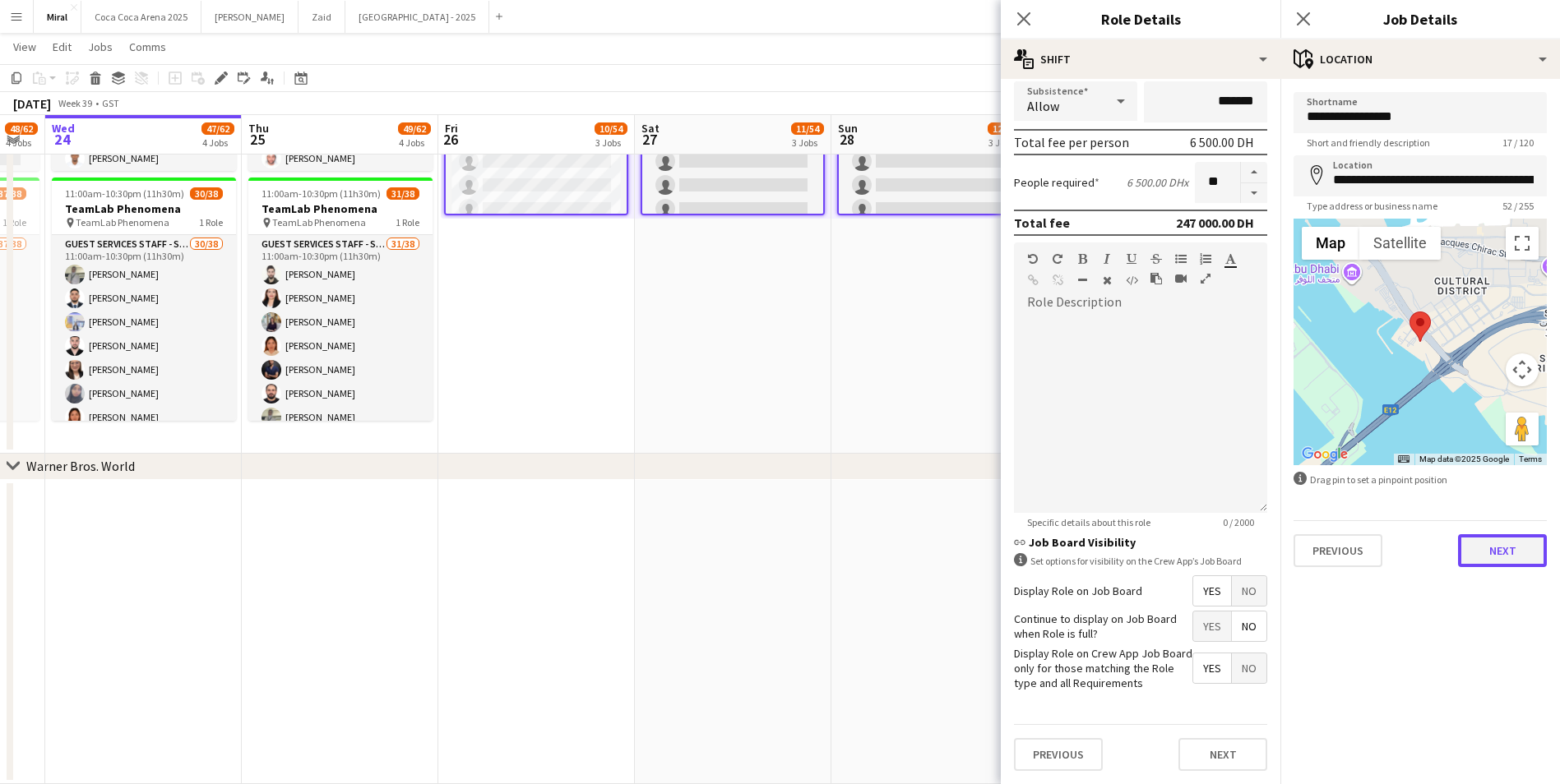
click at [1520, 543] on button "Next" at bounding box center [1501, 550] width 88 height 33
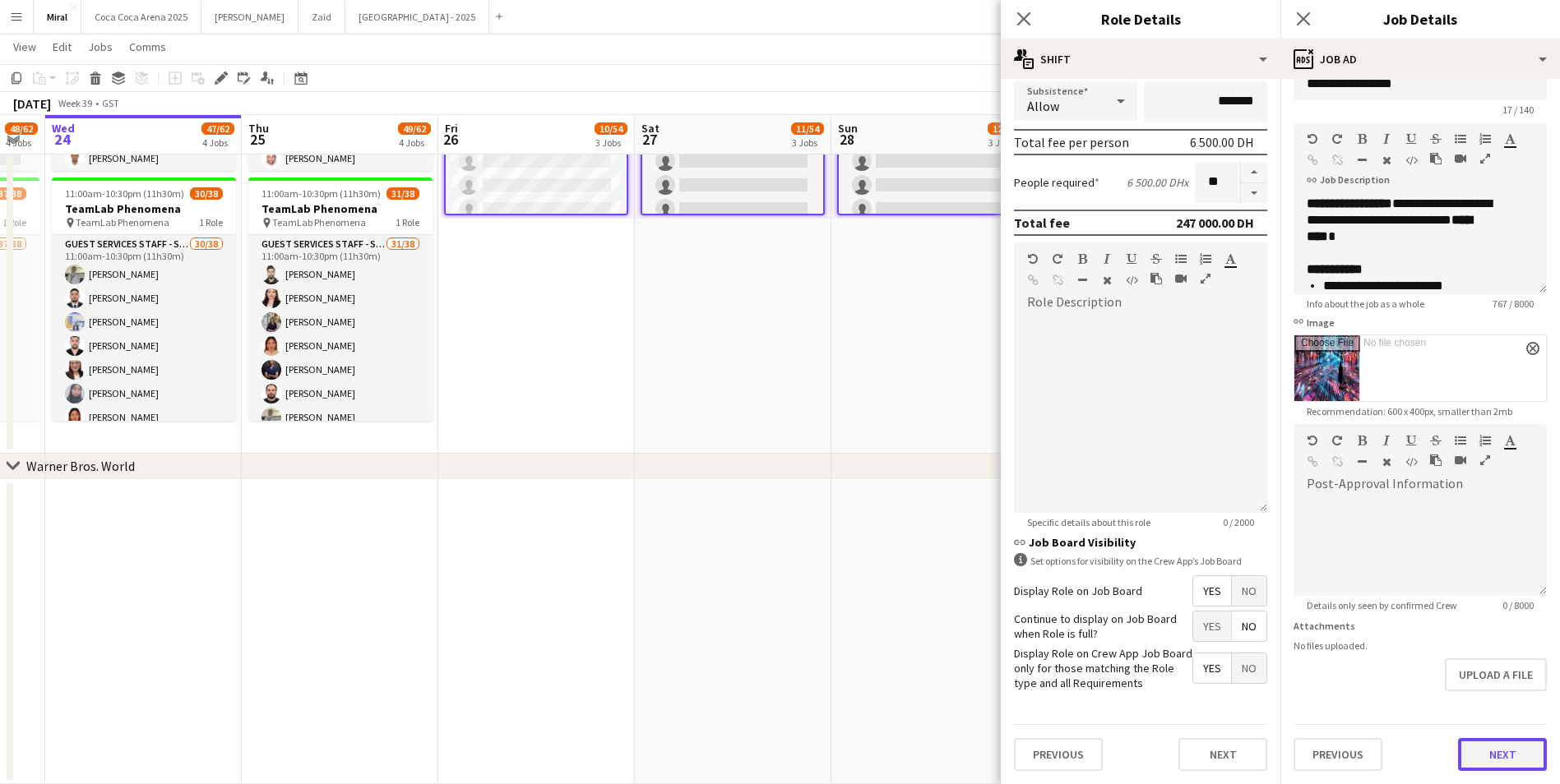
scroll to position [0, 0]
click at [1491, 753] on button "Next" at bounding box center [1501, 754] width 88 height 33
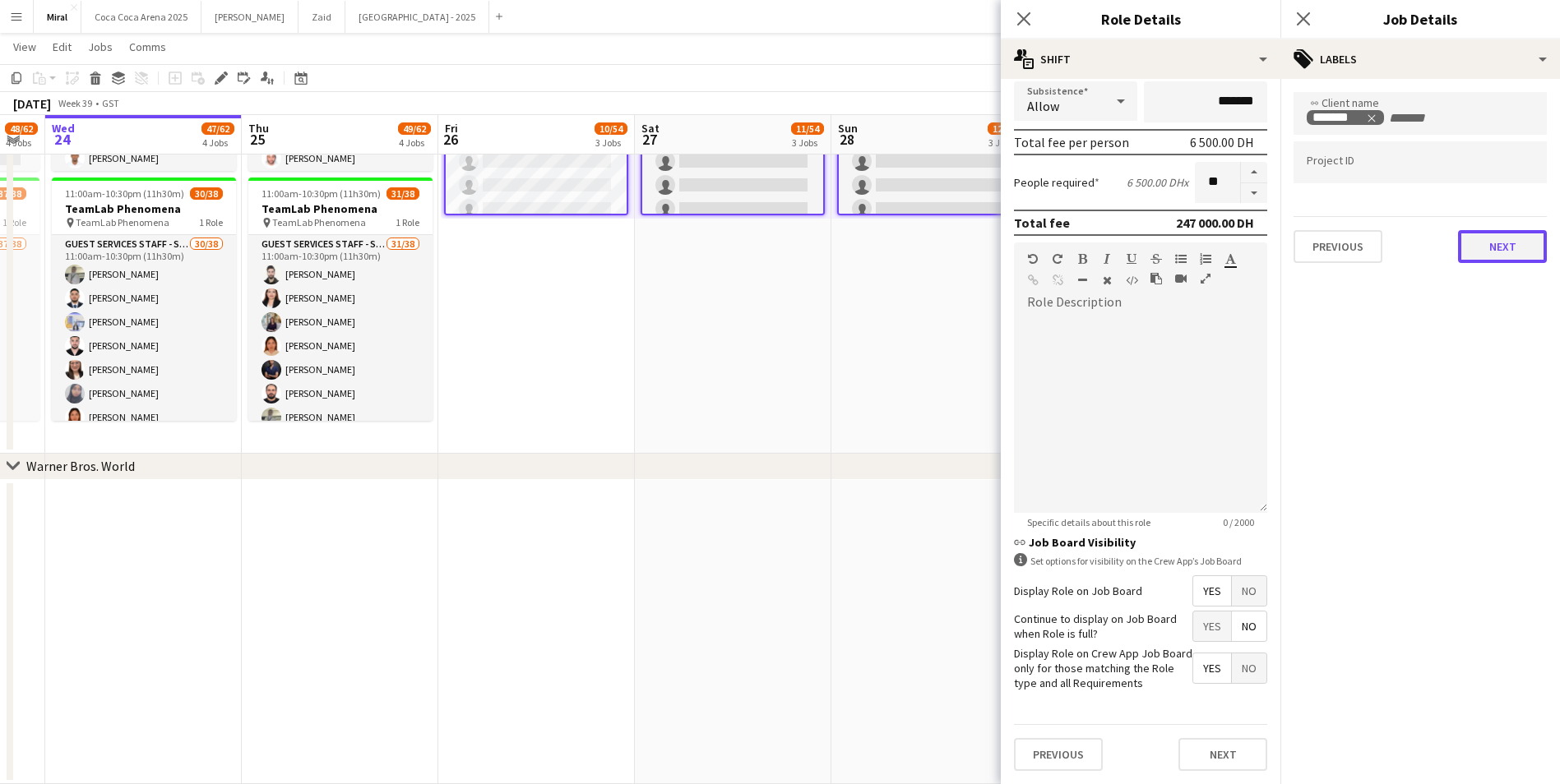
click at [1522, 251] on button "Next" at bounding box center [1501, 246] width 88 height 33
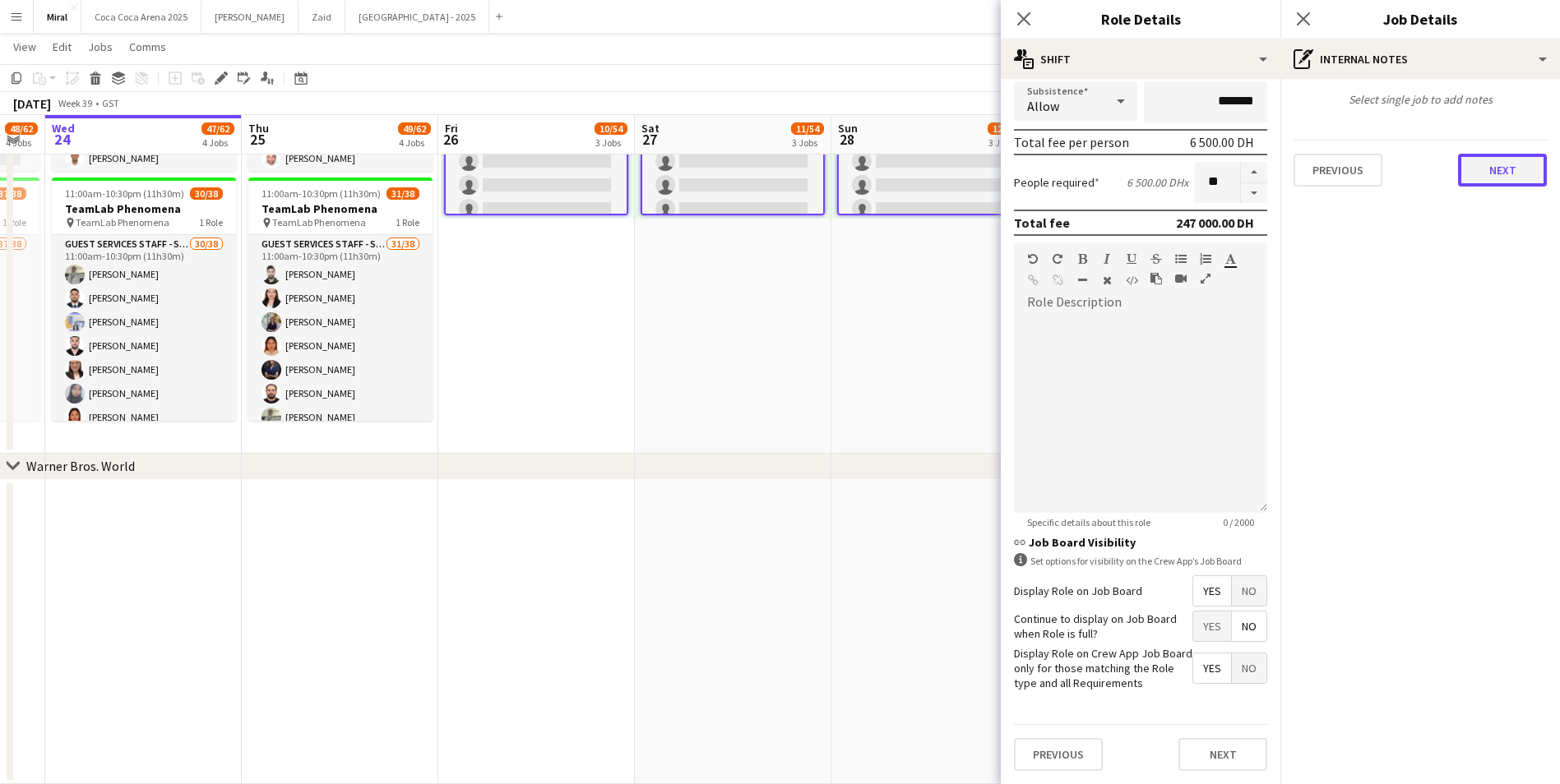
click at [1502, 175] on button "Next" at bounding box center [1501, 170] width 88 height 33
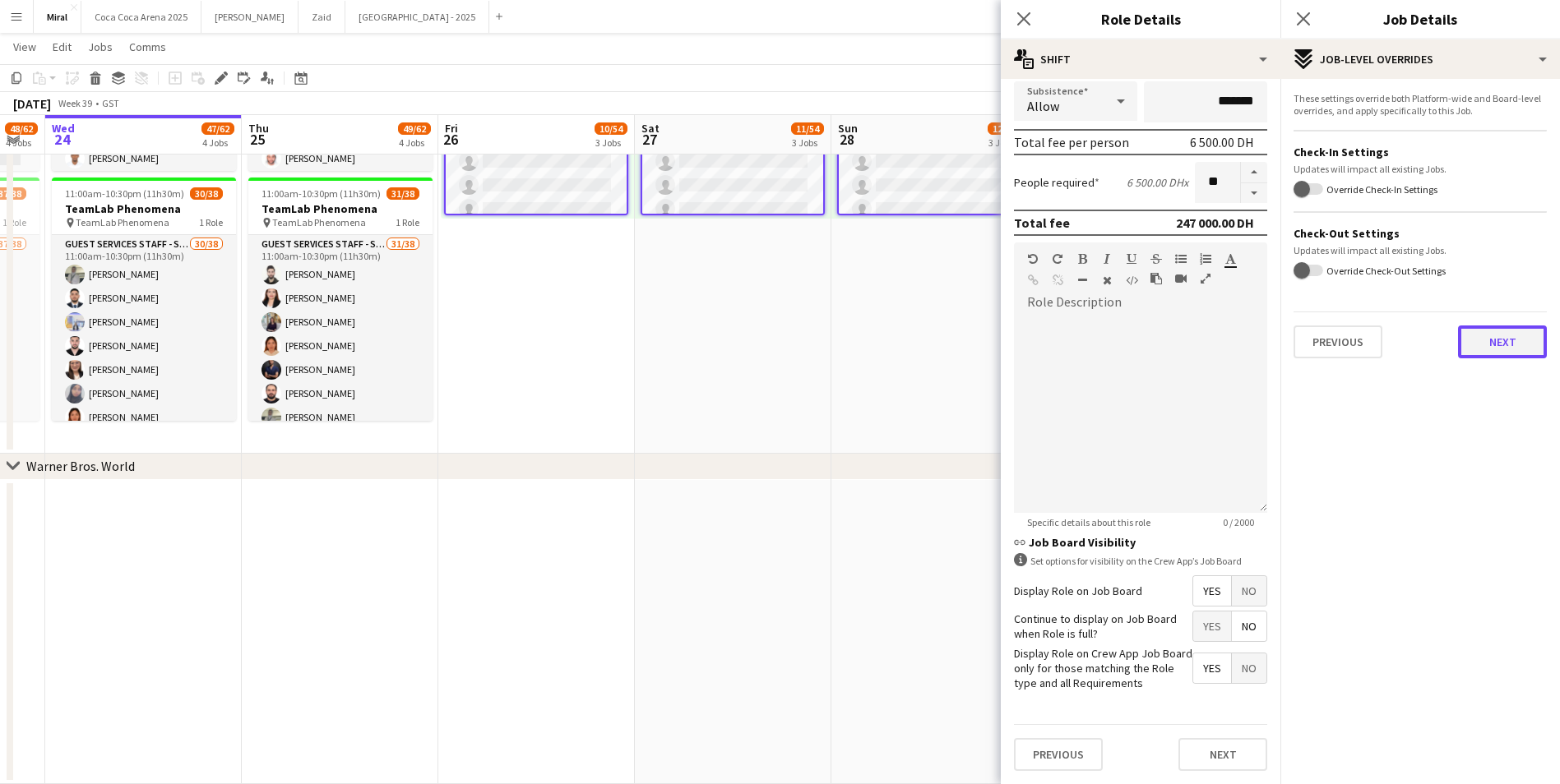
click at [1509, 340] on button "Next" at bounding box center [1501, 341] width 88 height 33
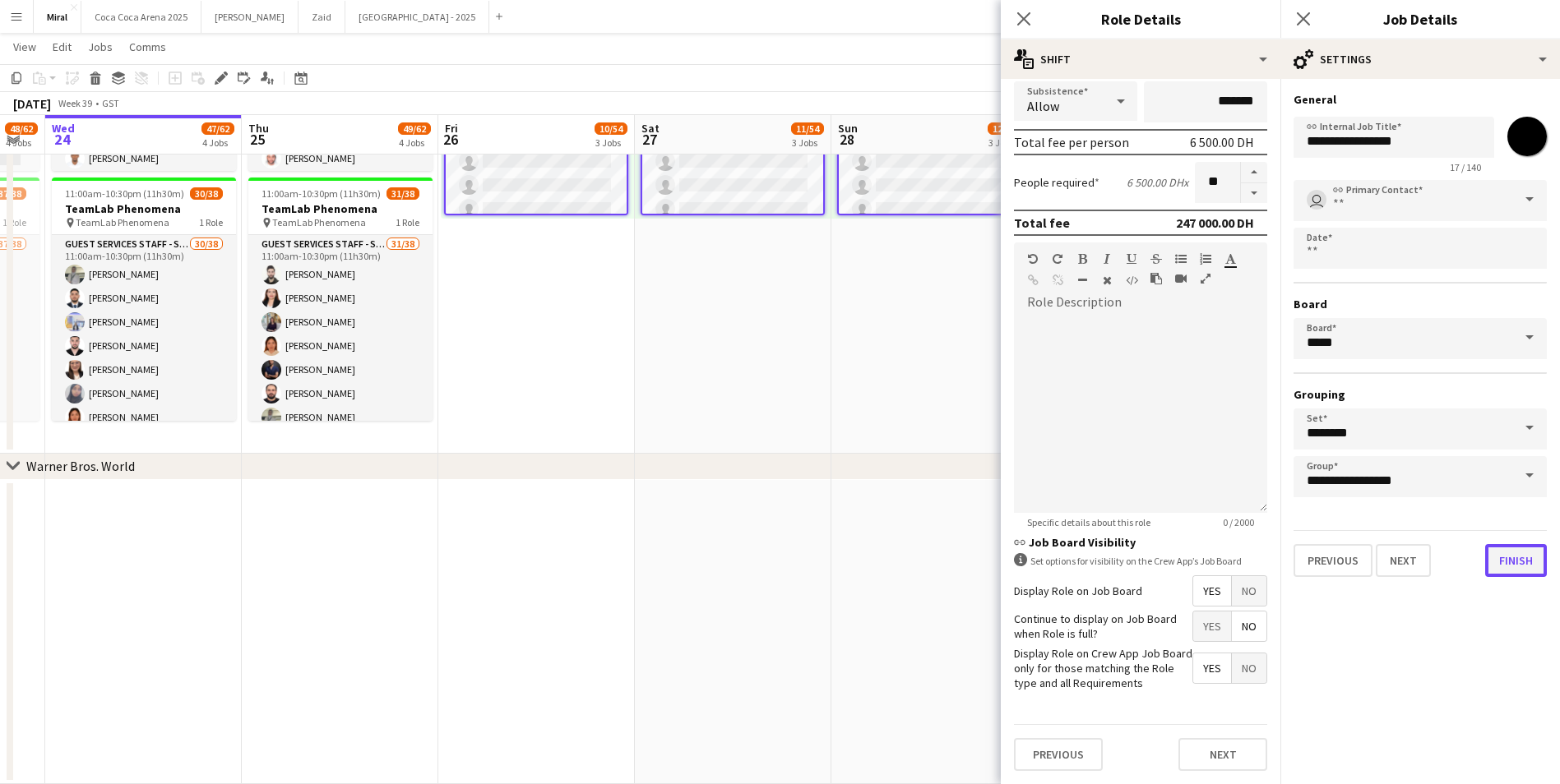
click at [1524, 563] on button "Finish" at bounding box center [1516, 560] width 62 height 33
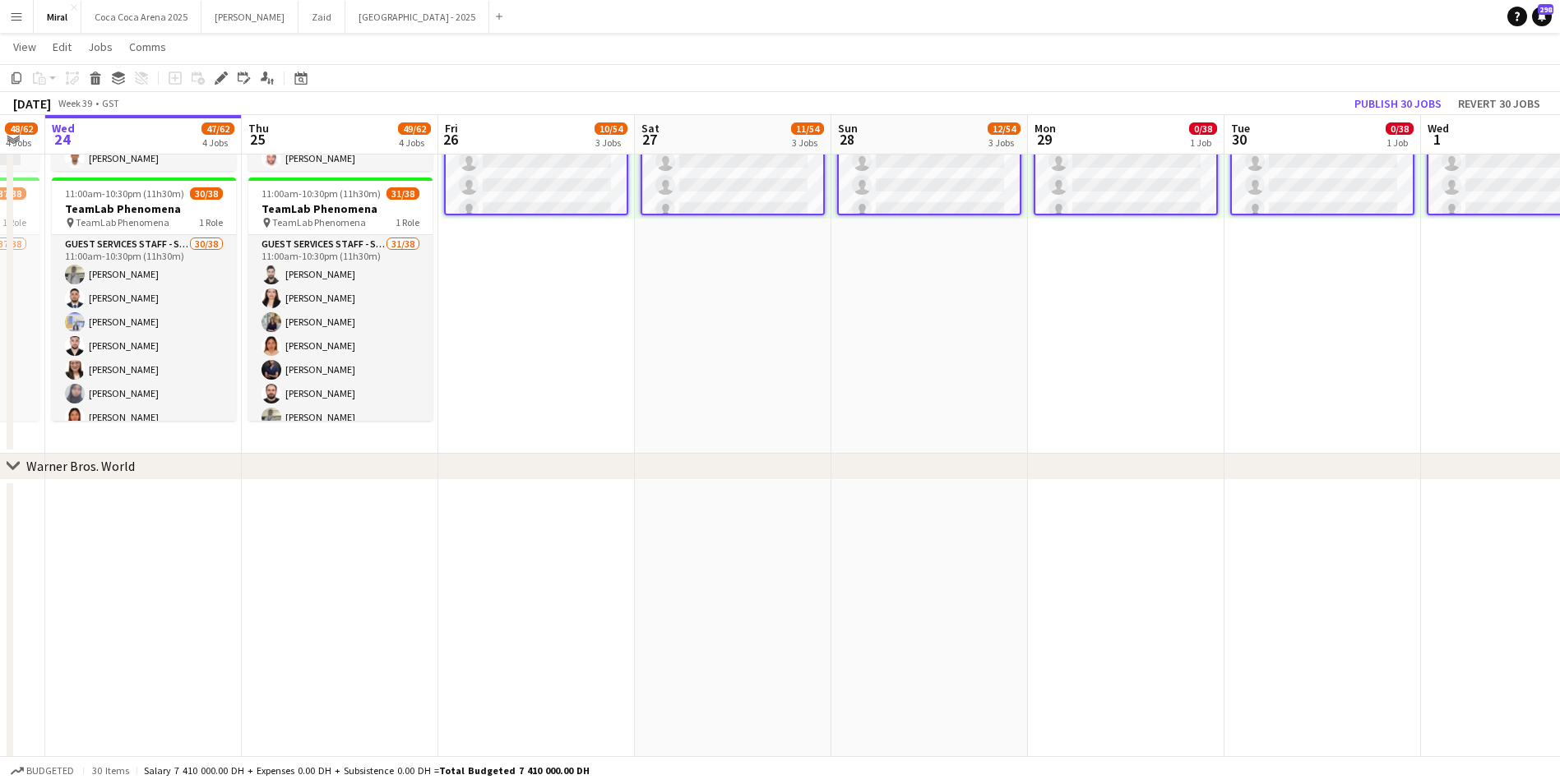
click at [796, 309] on app-date-cell "Updated 10:00am-8:00pm (10h) 0/38 pin TeamLab Phenomena 1 Role Guest Services S…" at bounding box center [733, 187] width 197 height 533
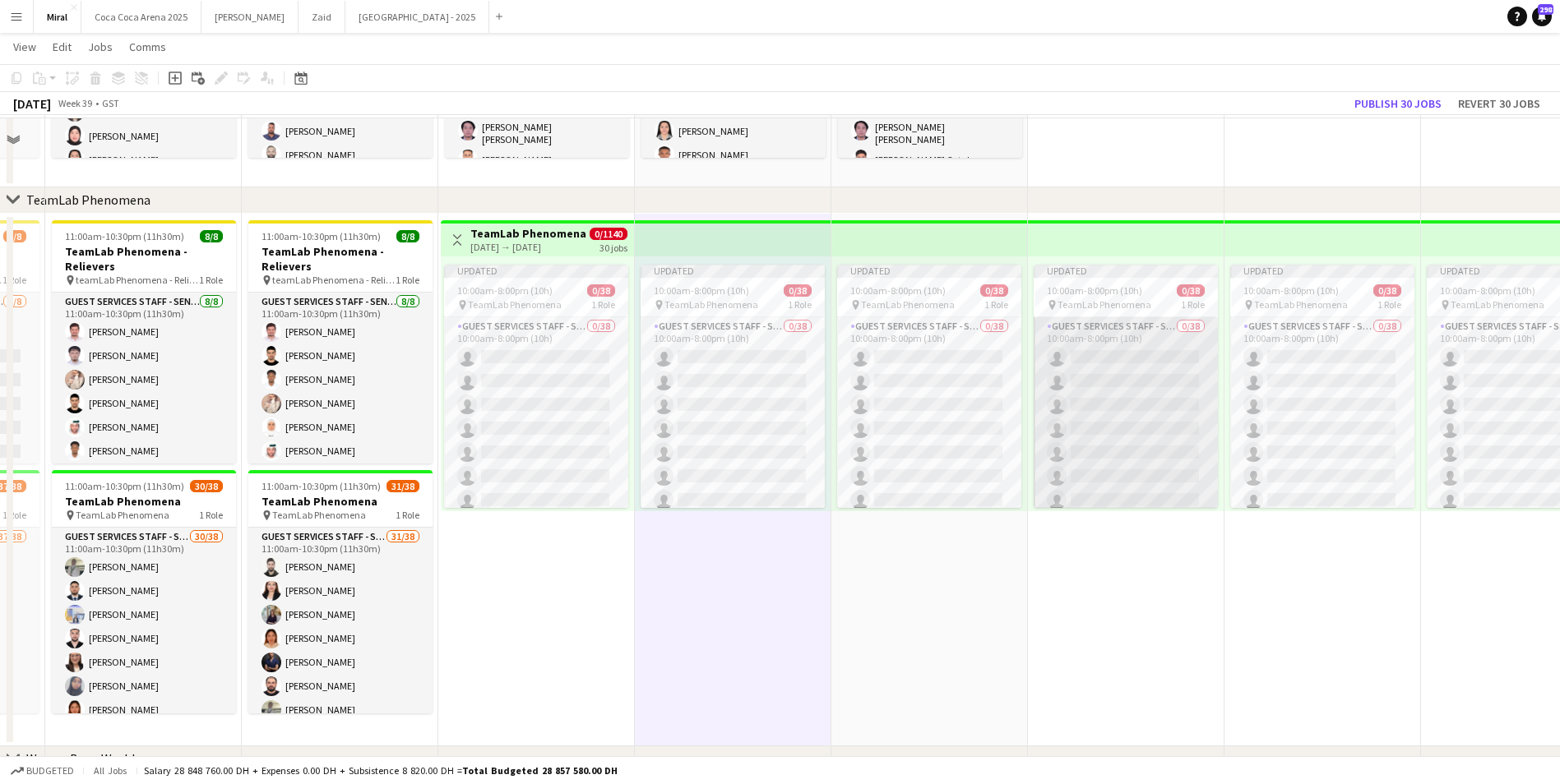
scroll to position [437, 0]
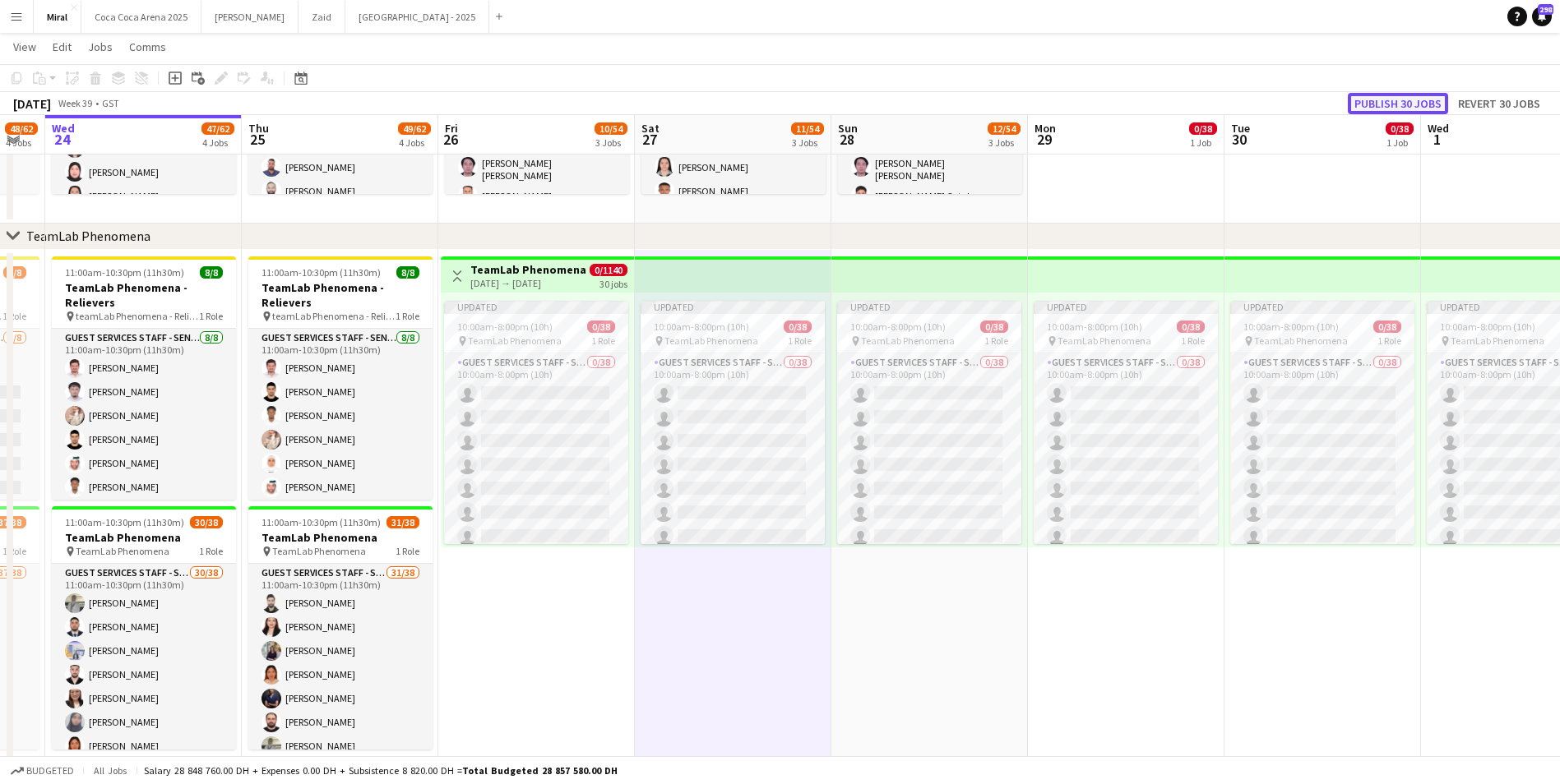
click at [1399, 103] on button "Publish 30 jobs" at bounding box center [1397, 104] width 100 height 22
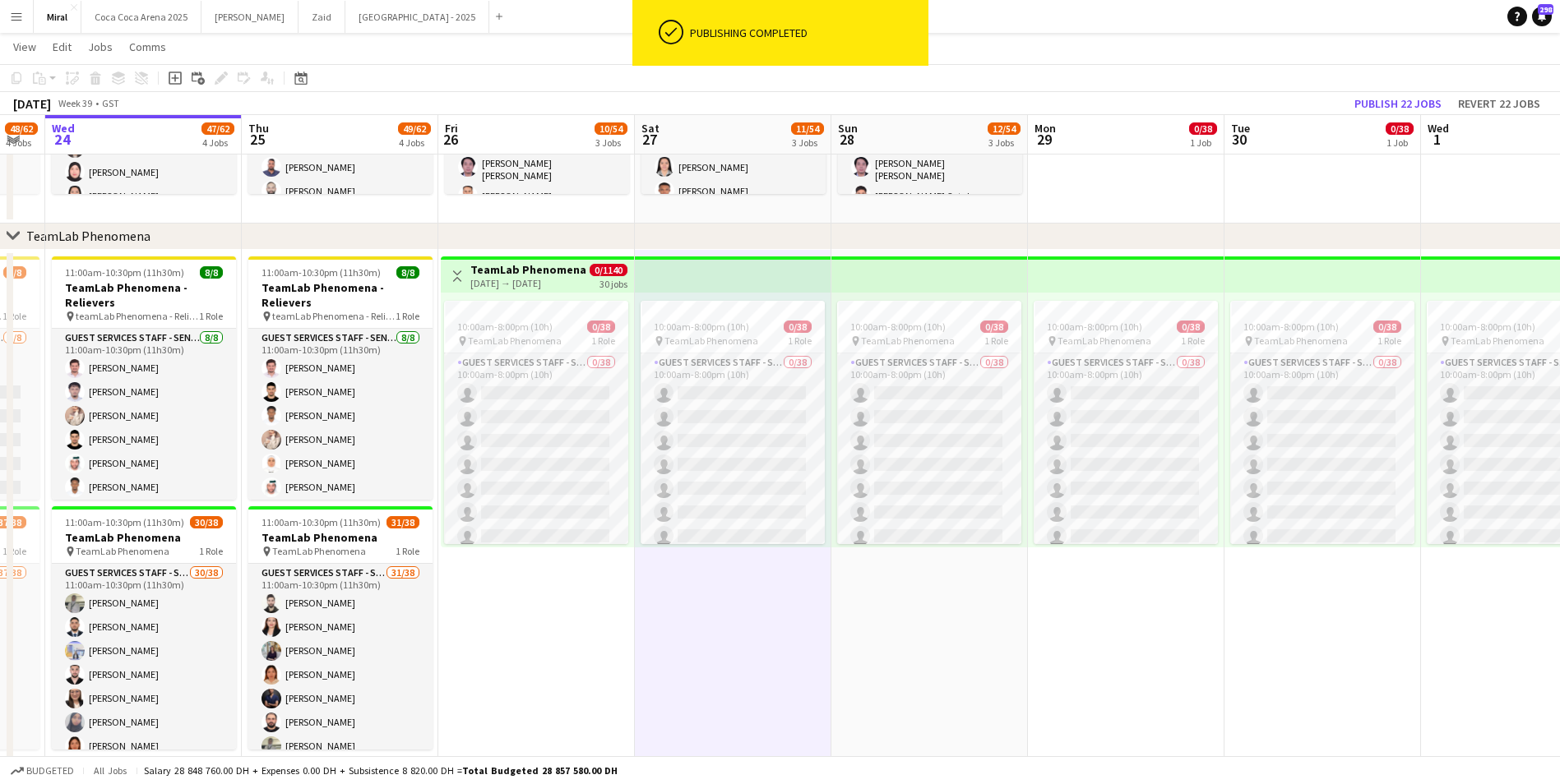
click at [1217, 631] on app-date-cell "10:00am-8:00pm (10h) 0/38 pin TeamLab Phenomena 1 Role Guest Services Staff - S…" at bounding box center [1126, 516] width 197 height 533
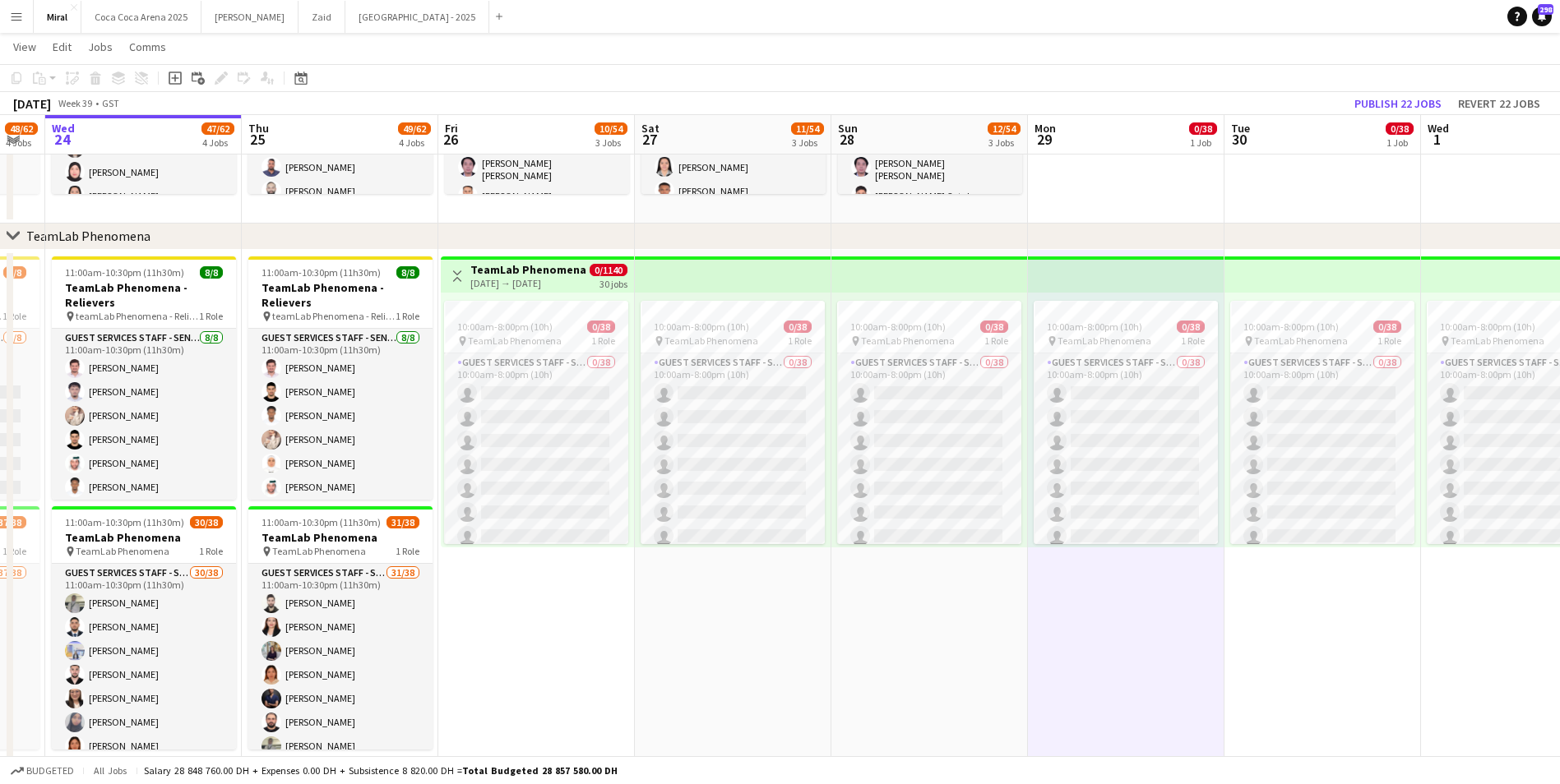
scroll to position [0, 543]
click at [939, 686] on app-date-cell "10:00am-8:00pm (10h) 0/38 pin TeamLab Phenomena 1 Role Guest Services Staff - S…" at bounding box center [930, 516] width 197 height 533
